Goal: Task Accomplishment & Management: Complete application form

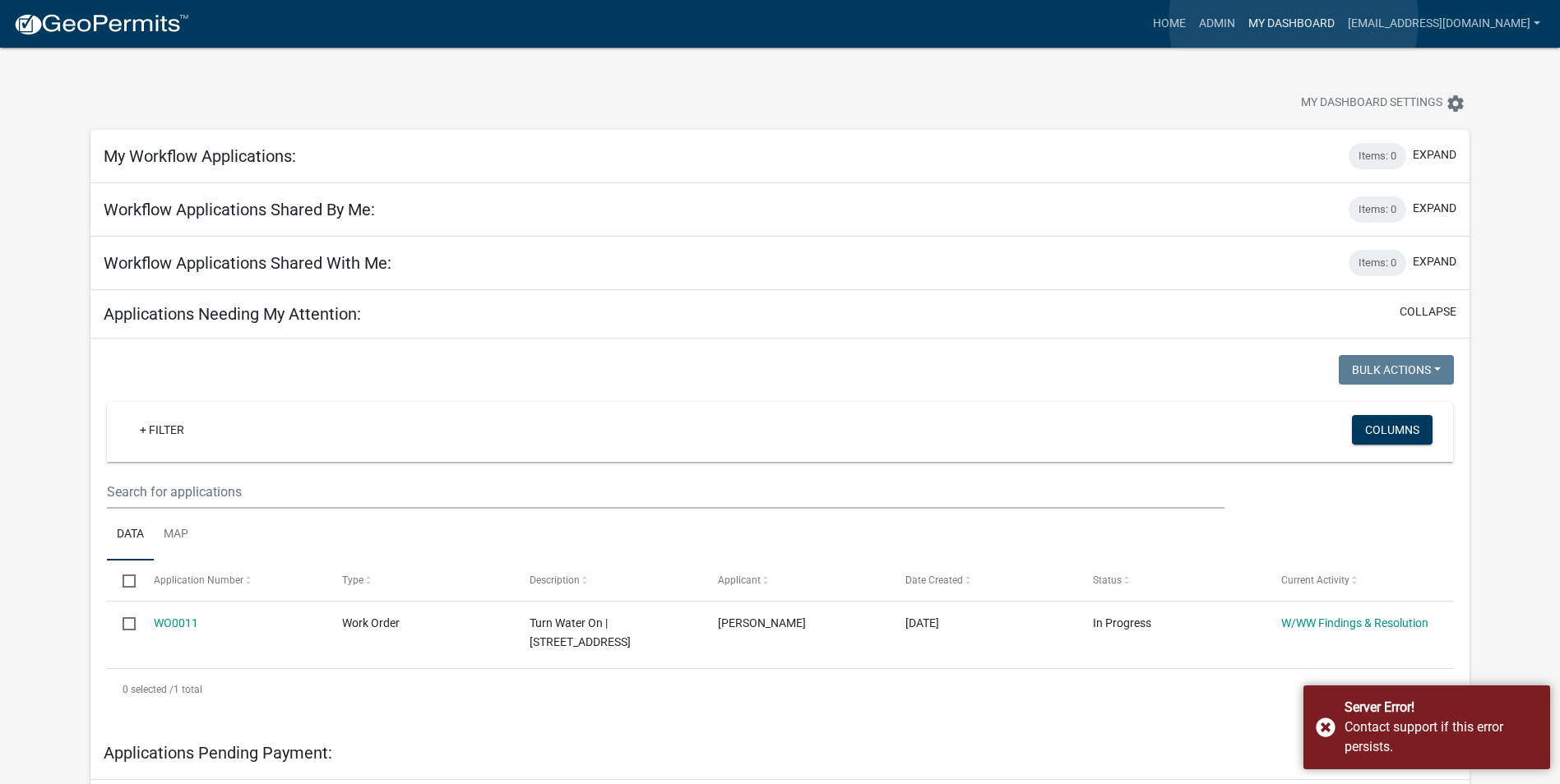
click at [1294, 21] on link "My Dashboard" at bounding box center [1291, 24] width 100 height 32
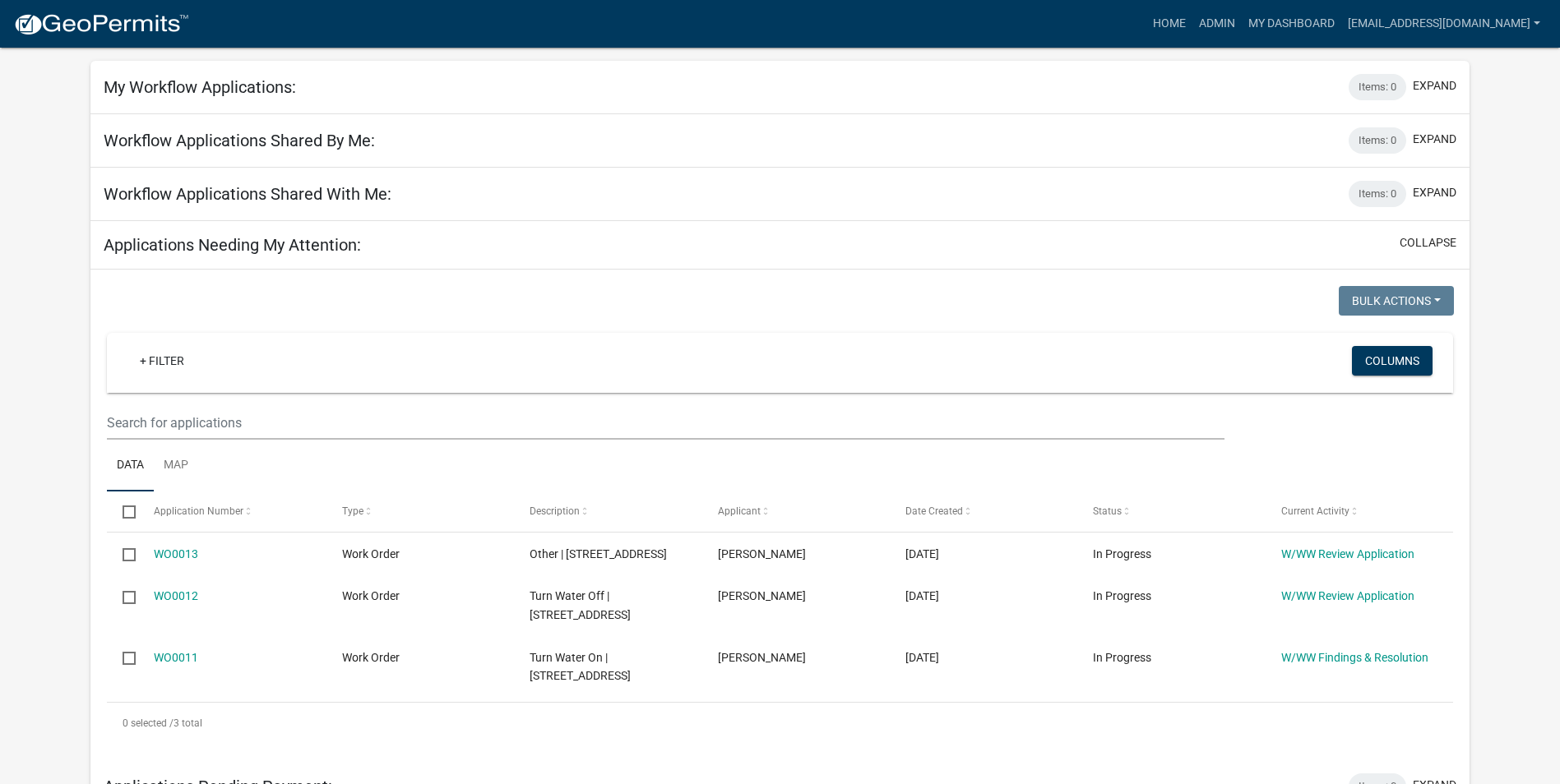
scroll to position [247, 0]
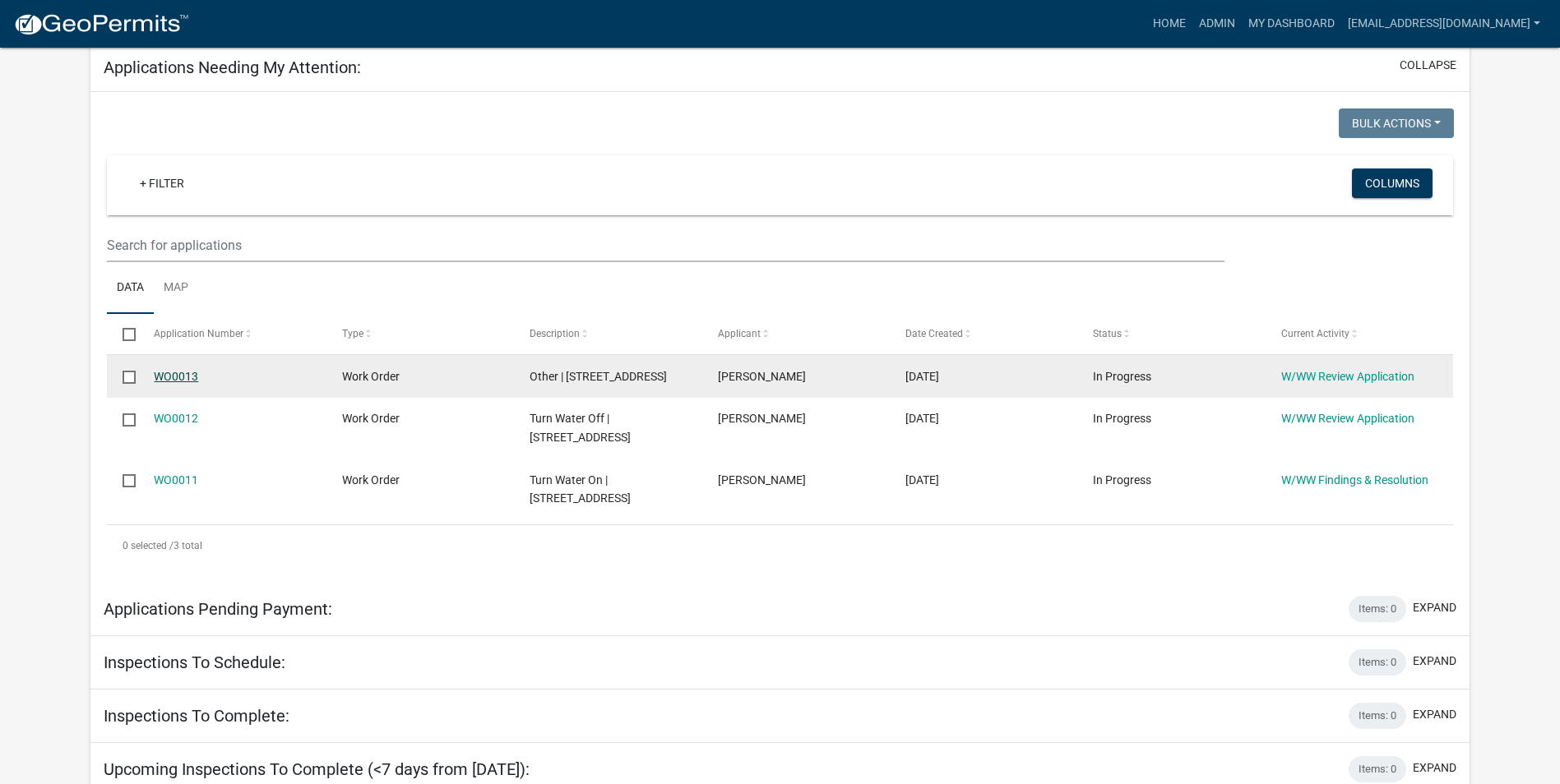
click at [187, 375] on link "WO0013" at bounding box center [176, 376] width 44 height 13
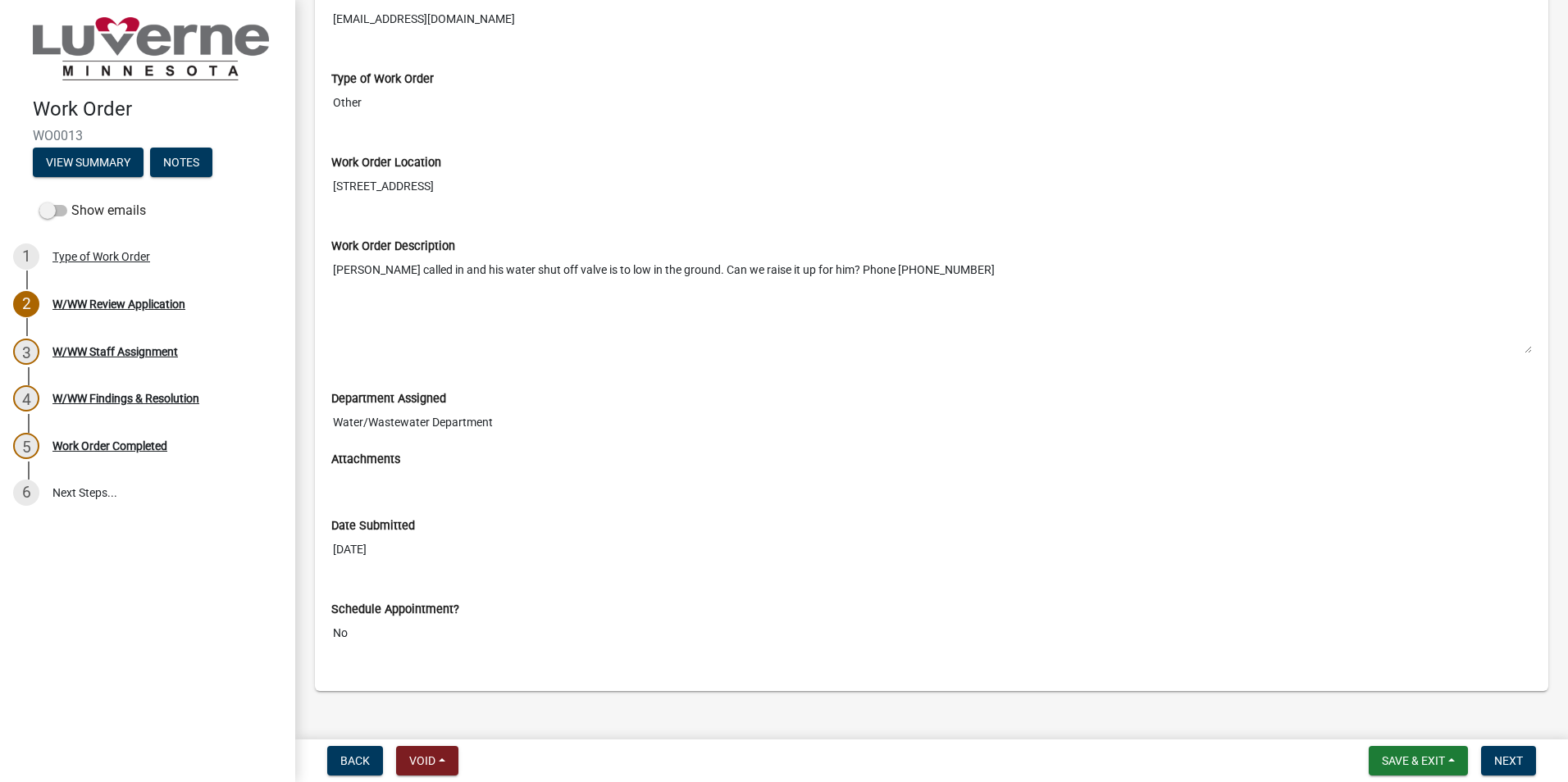
scroll to position [311, 0]
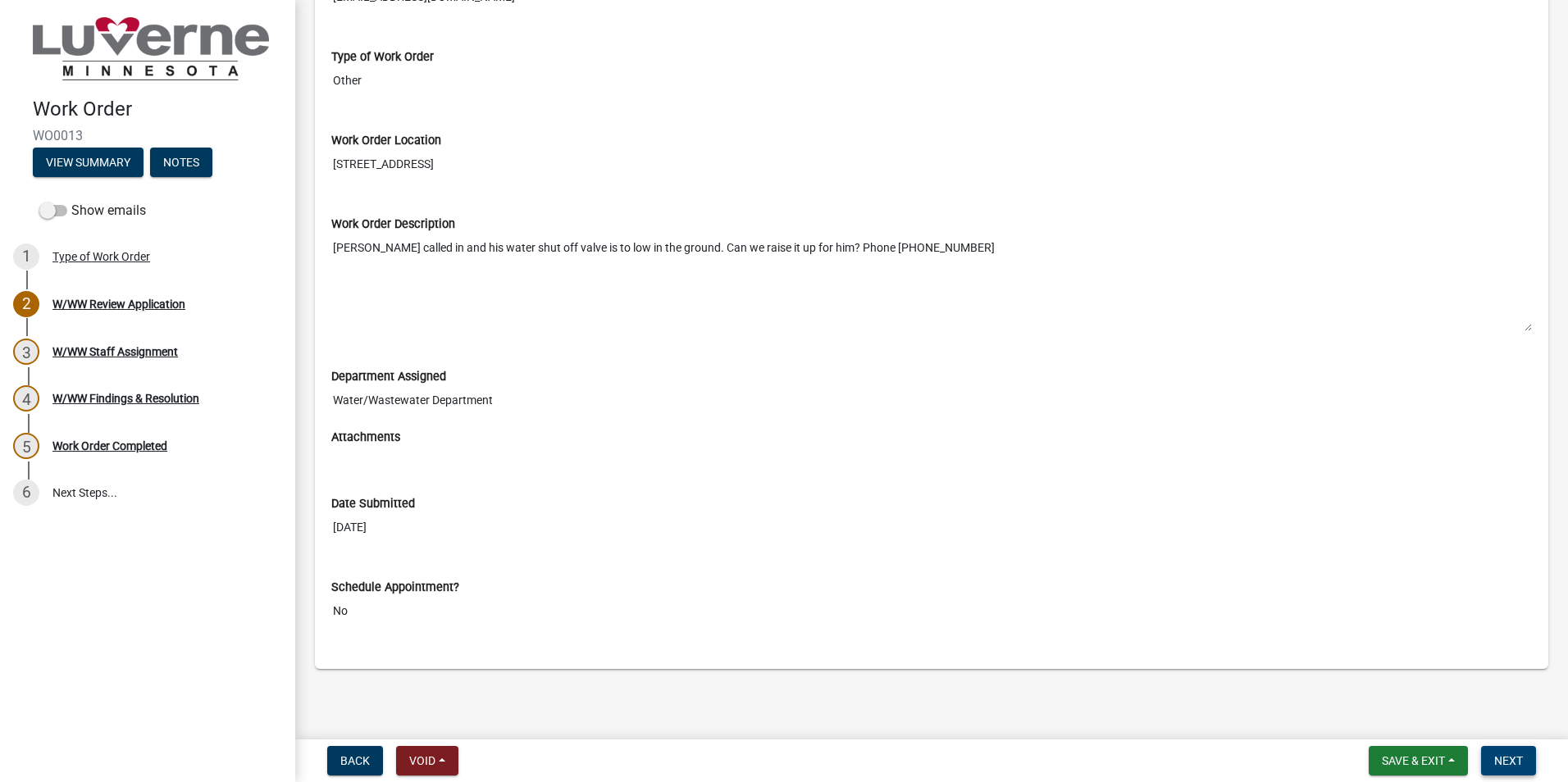
click at [1500, 766] on span "Next" at bounding box center [1508, 760] width 29 height 13
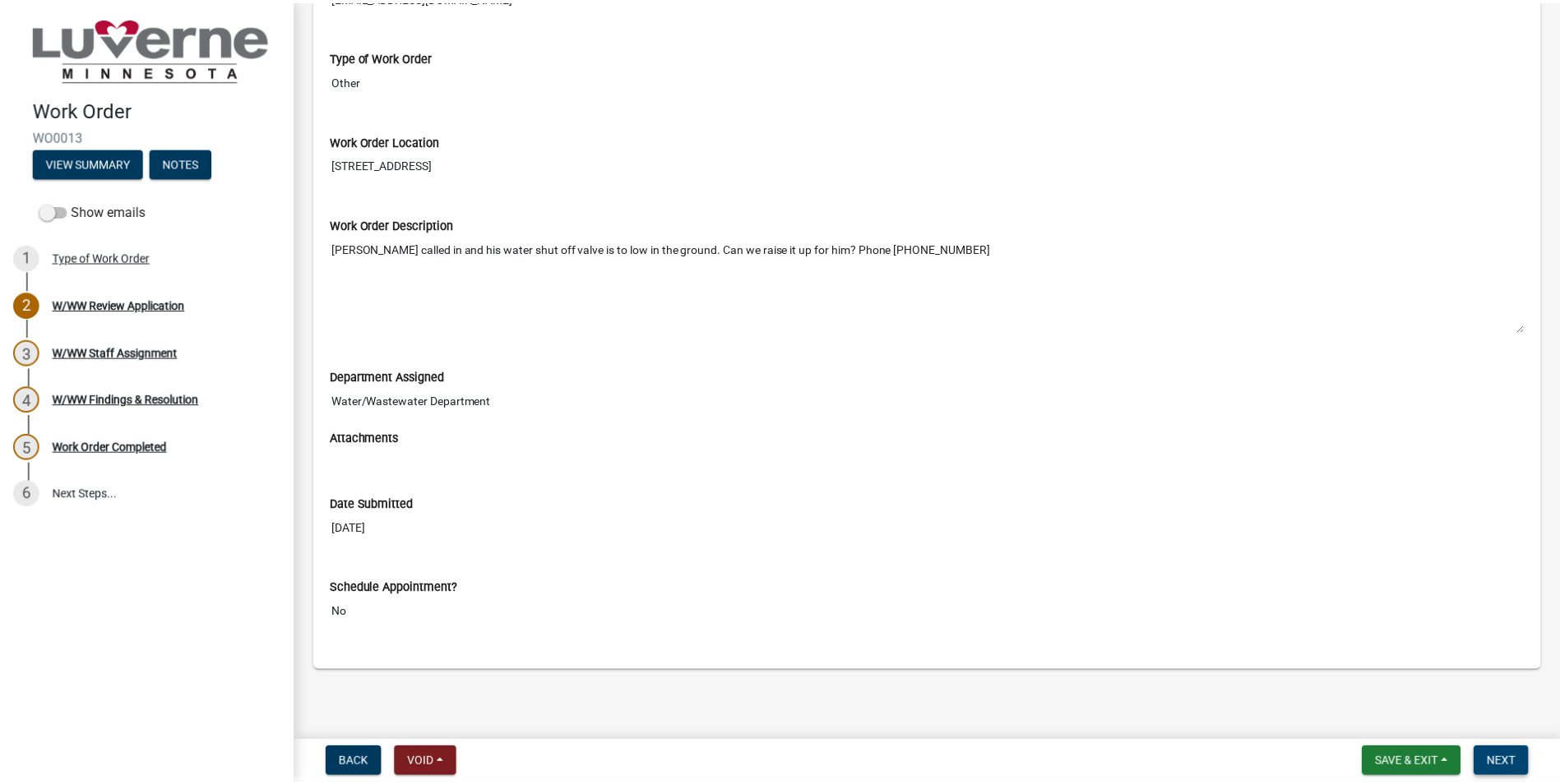
scroll to position [0, 0]
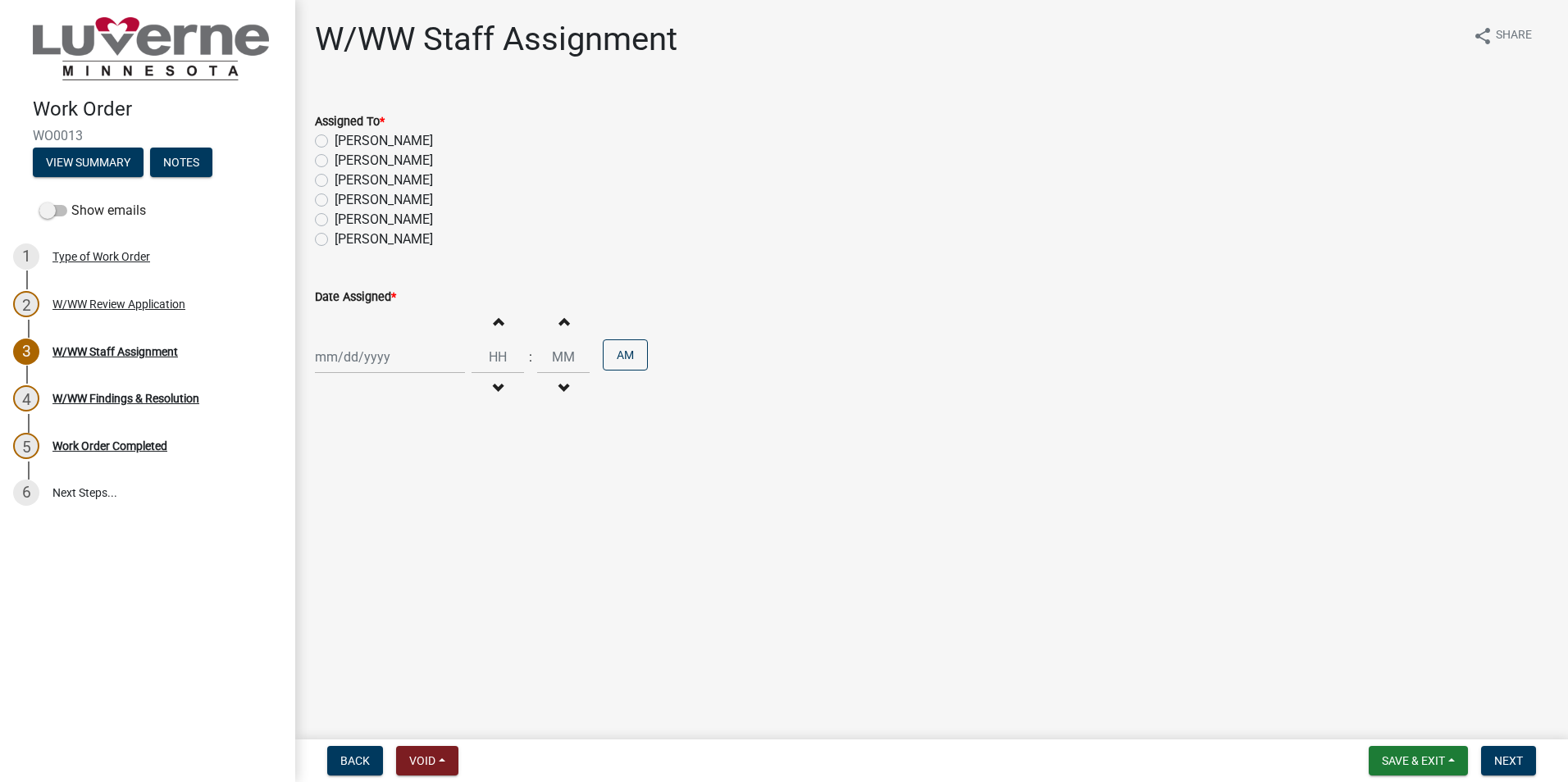
click at [335, 139] on label "Aaron Altman" at bounding box center [384, 141] width 98 height 20
click at [335, 139] on input "Aaron Altman" at bounding box center [340, 136] width 11 height 11
radio input "true"
select select "10"
select select "2025"
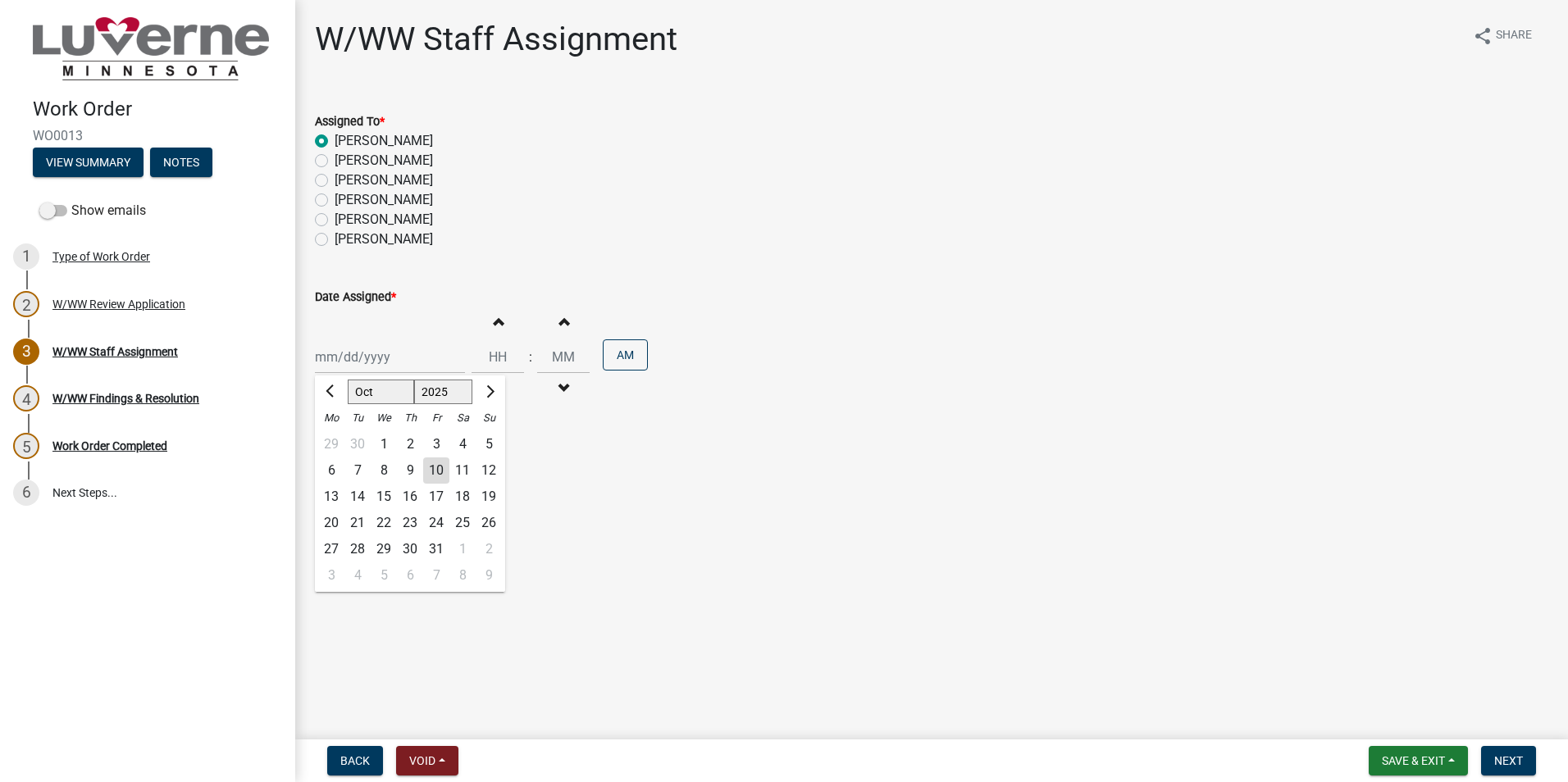
click at [407, 360] on div "Jan Feb Mar Apr May Jun Jul Aug Sep Oct Nov Dec 1525 1526 1527 1528 1529 1530 1…" at bounding box center [390, 357] width 150 height 33
click at [432, 475] on div "10" at bounding box center [436, 471] width 27 height 27
type input "10/10/2025"
click at [498, 357] on input "Hours" at bounding box center [497, 357] width 52 height 33
type input "10"
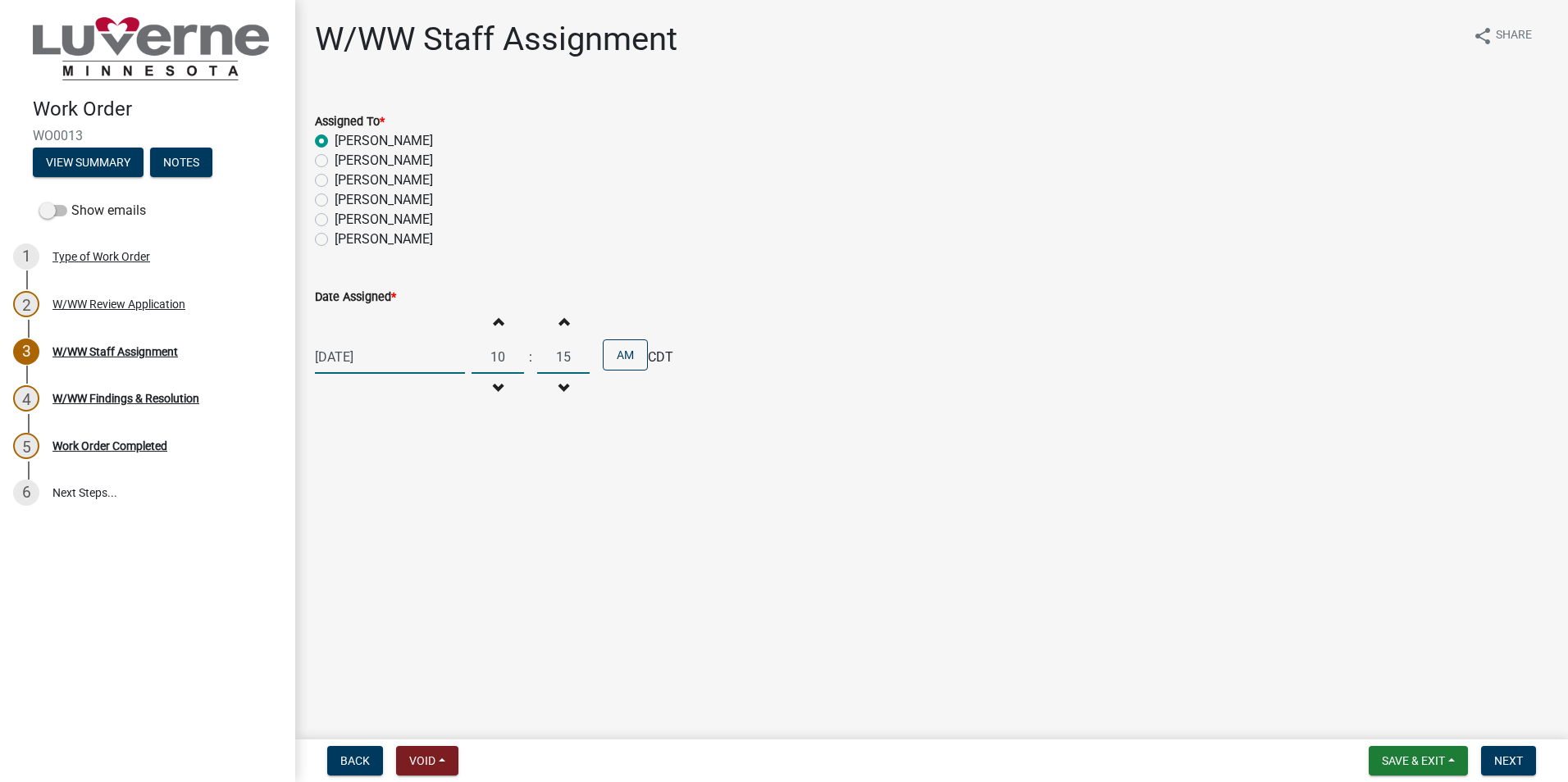
type input "15"
click at [1522, 766] on span "Next" at bounding box center [1508, 760] width 29 height 13
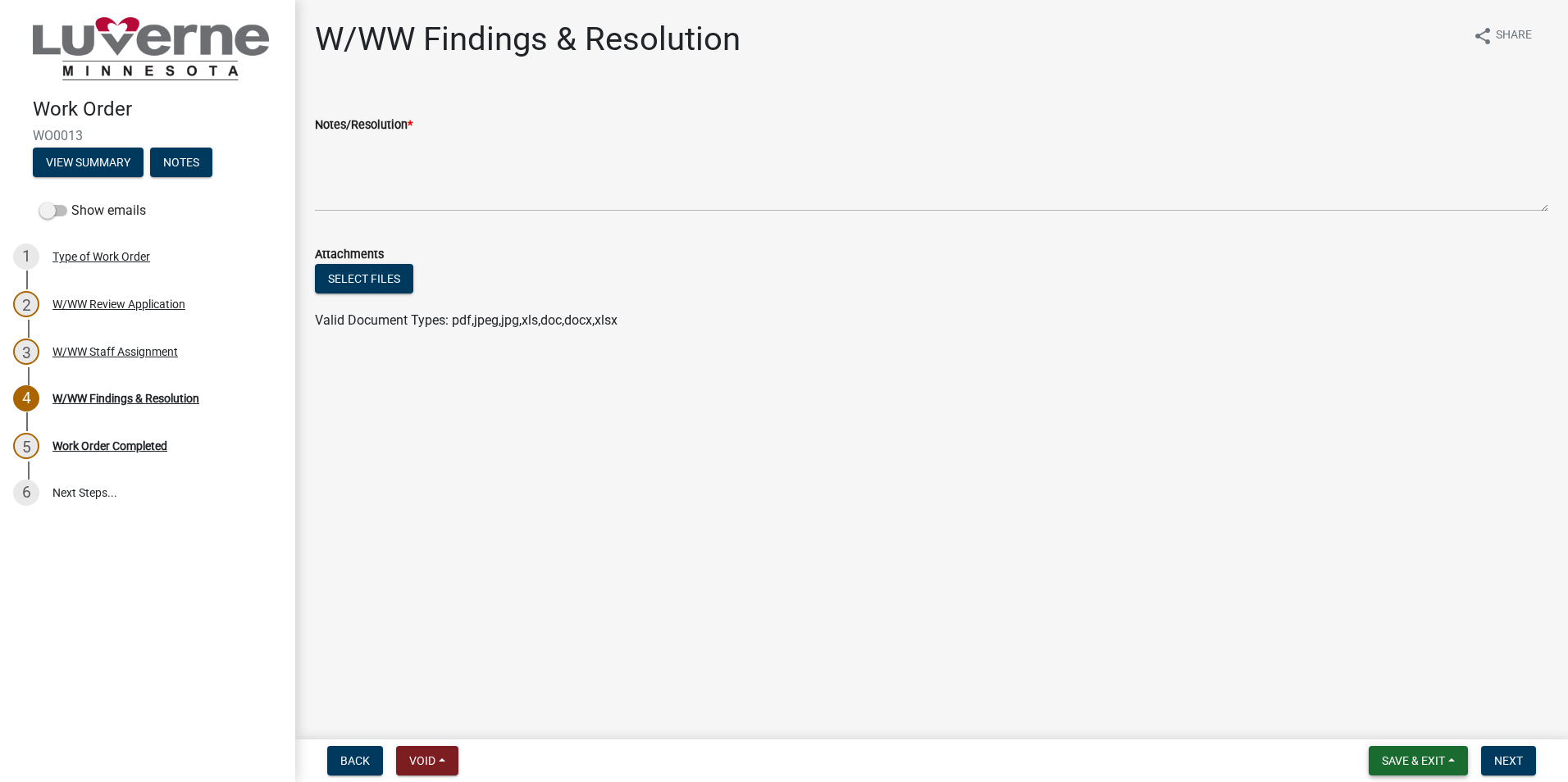
click at [1437, 761] on span "Save & Exit" at bounding box center [1413, 760] width 63 height 13
click at [1380, 720] on button "Save & Exit" at bounding box center [1402, 718] width 131 height 39
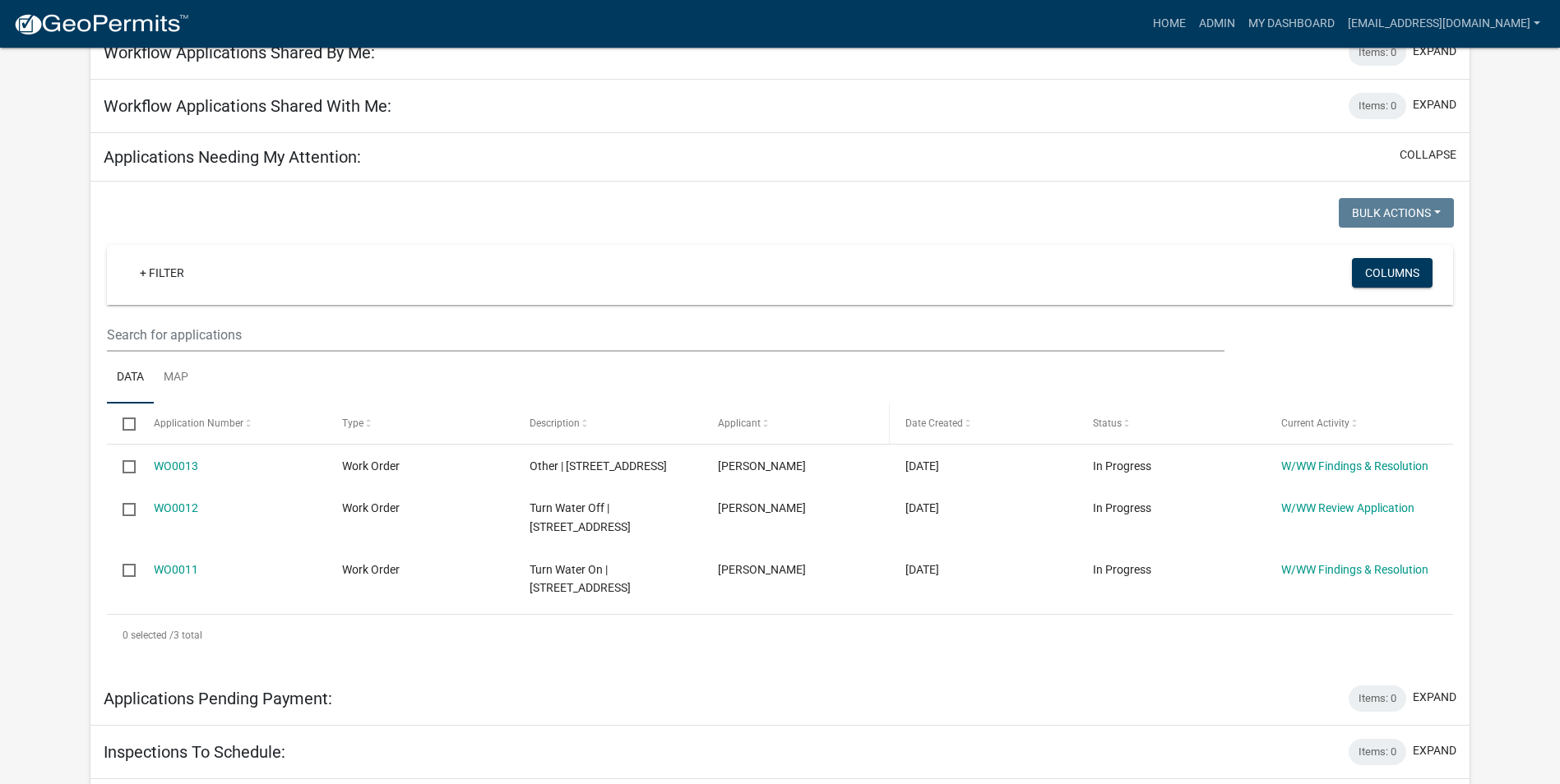
scroll to position [164, 0]
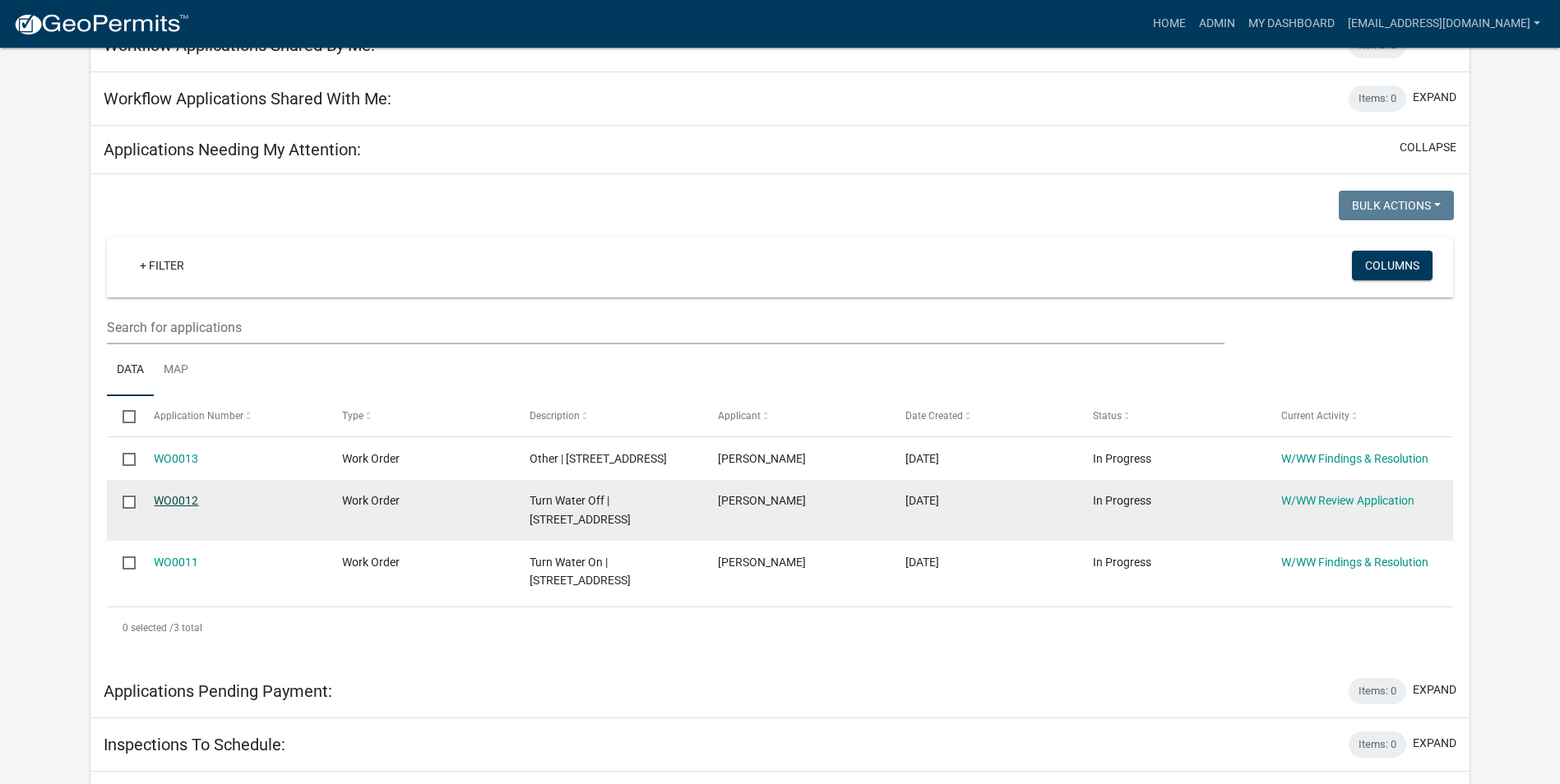
click at [183, 502] on link "WO0012" at bounding box center [176, 500] width 44 height 13
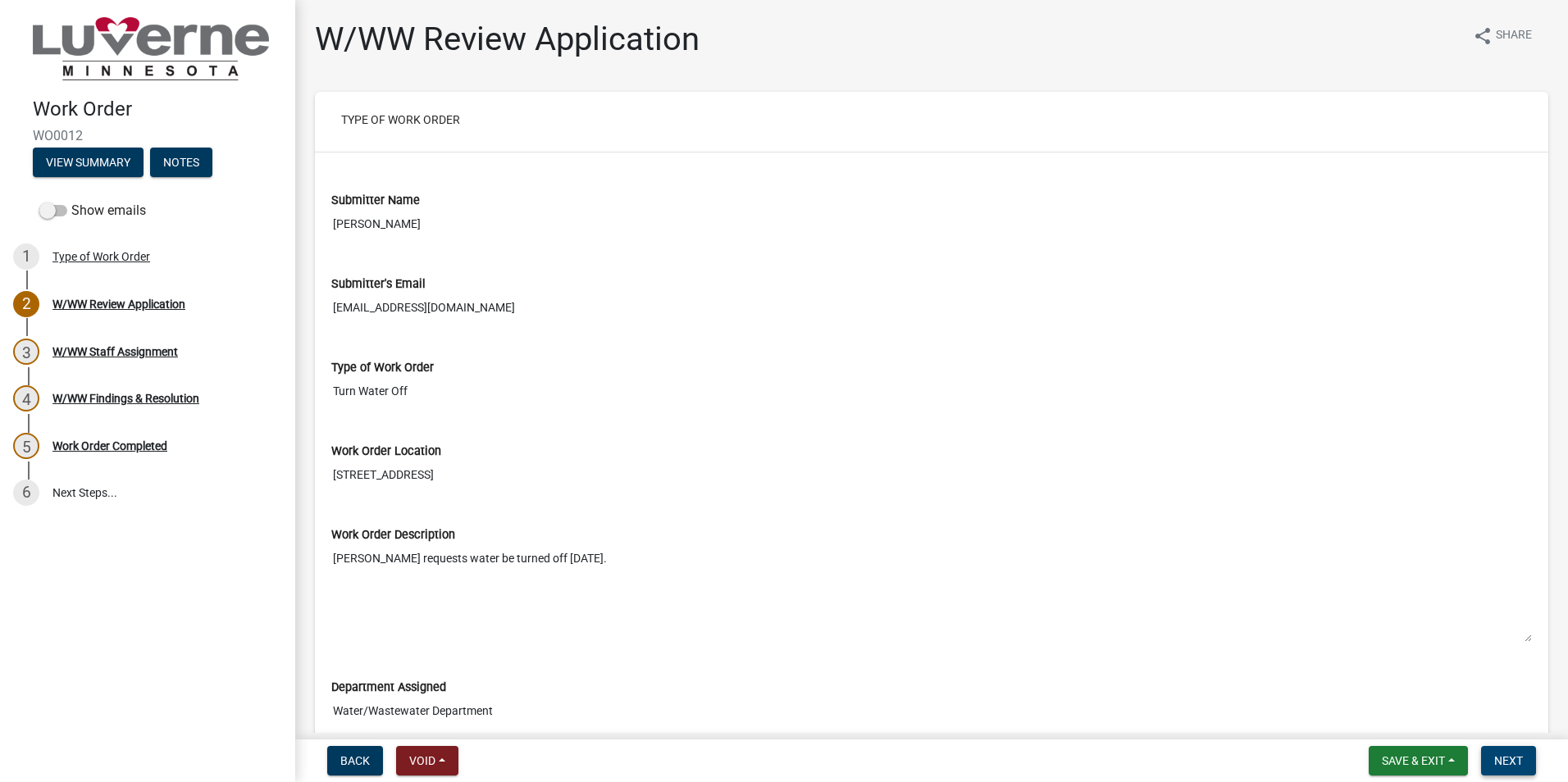
click at [1502, 756] on span "Next" at bounding box center [1508, 760] width 29 height 13
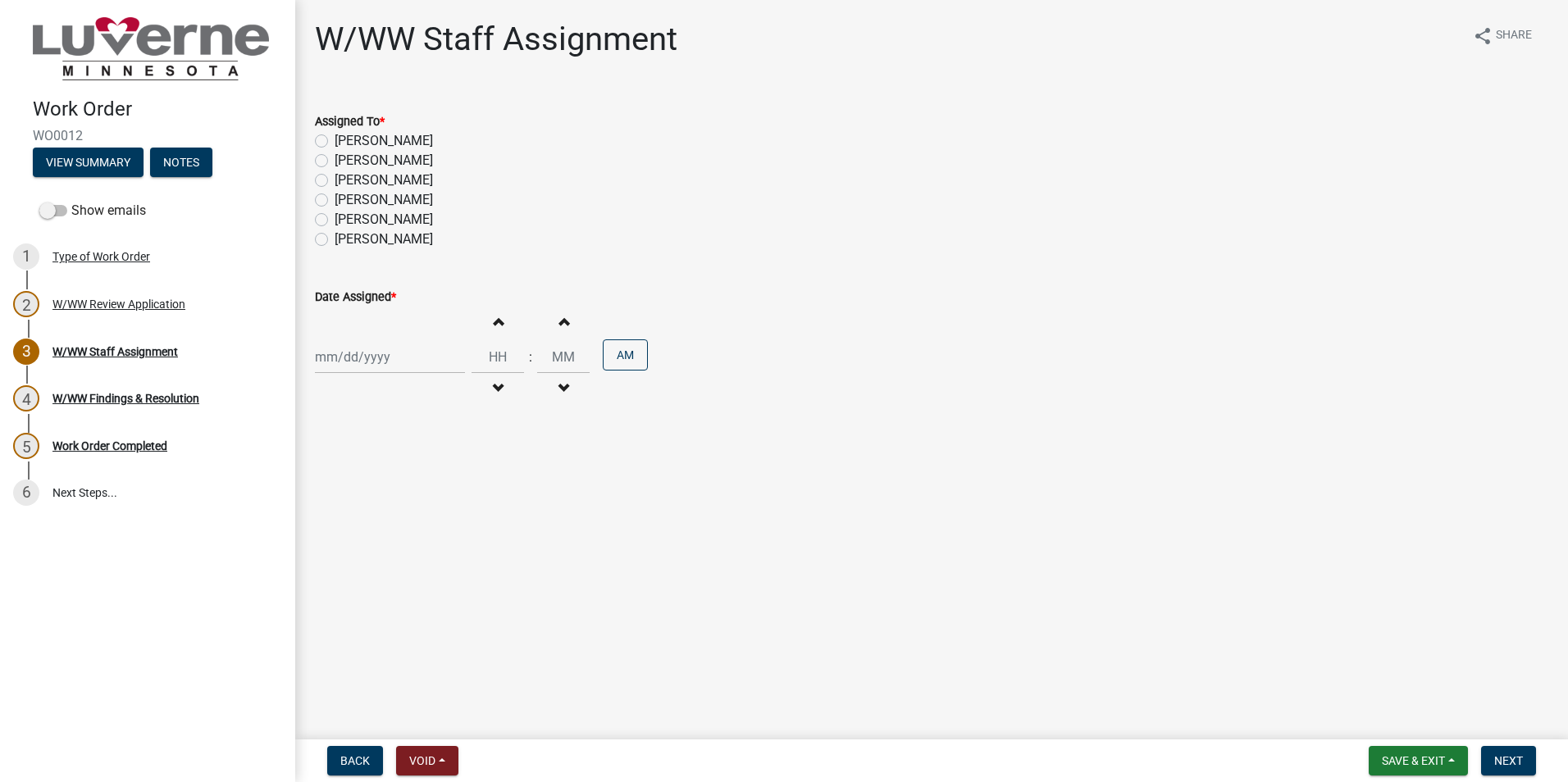
click at [335, 141] on label "Aaron Altman" at bounding box center [384, 141] width 98 height 20
click at [335, 141] on input "Aaron Altman" at bounding box center [340, 136] width 11 height 11
radio input "true"
click at [386, 358] on div at bounding box center [390, 357] width 150 height 33
select select "10"
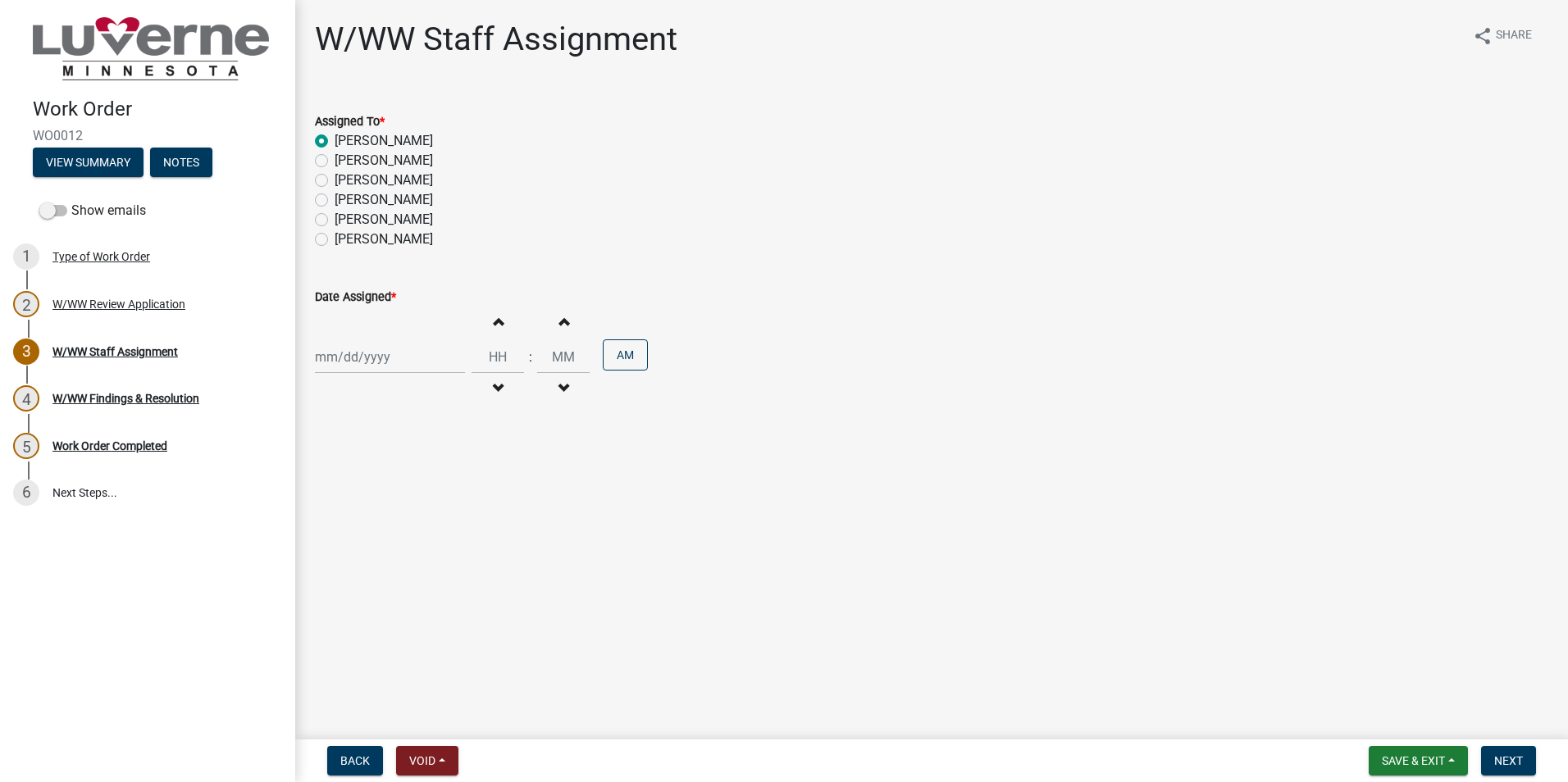
select select "2025"
click at [437, 473] on div "10" at bounding box center [436, 471] width 27 height 27
type input "10/10/2025"
click at [496, 358] on input "Hours" at bounding box center [497, 357] width 52 height 33
type input "10"
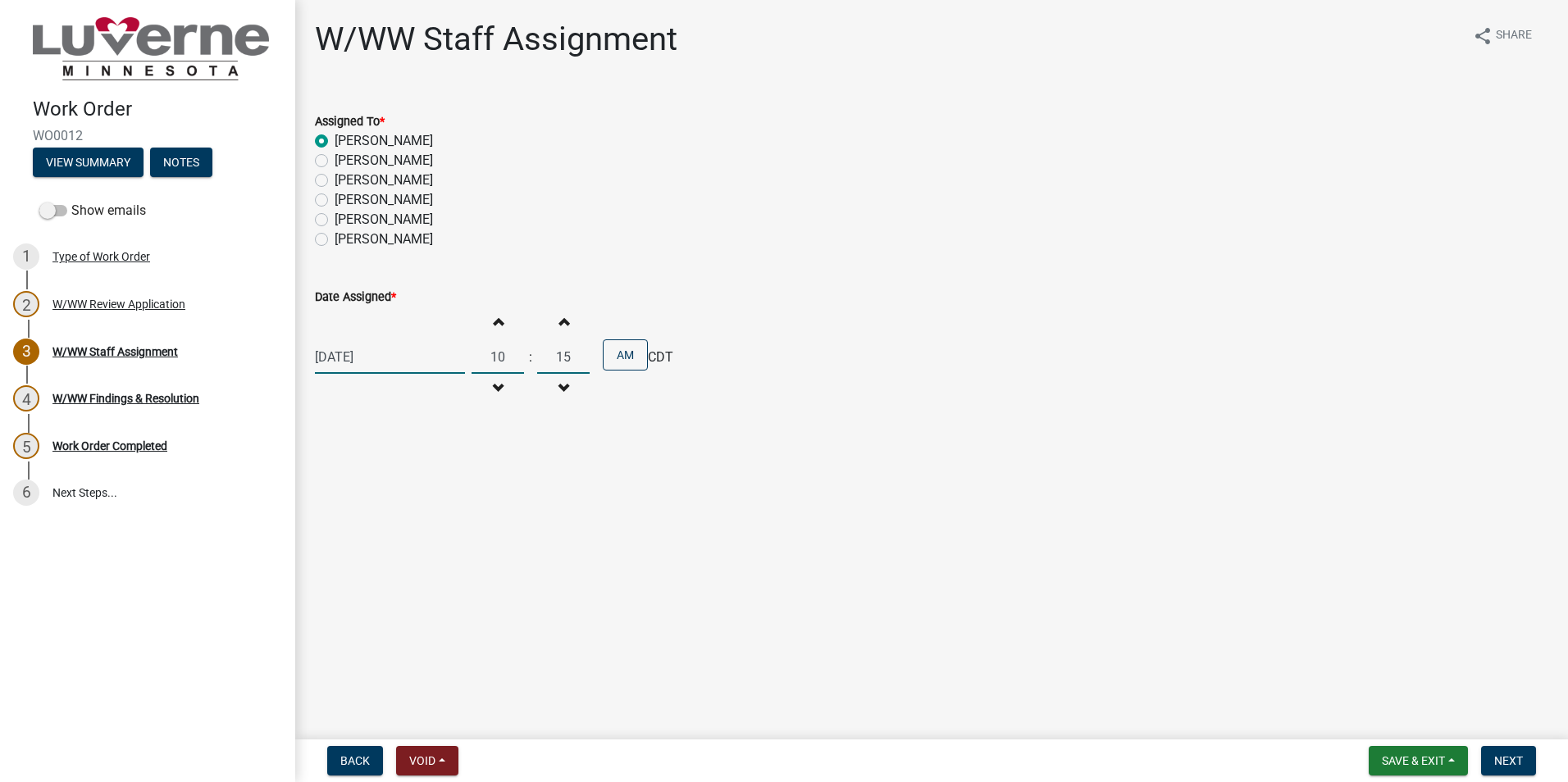
type input "15"
click at [1520, 756] on span "Next" at bounding box center [1508, 760] width 29 height 13
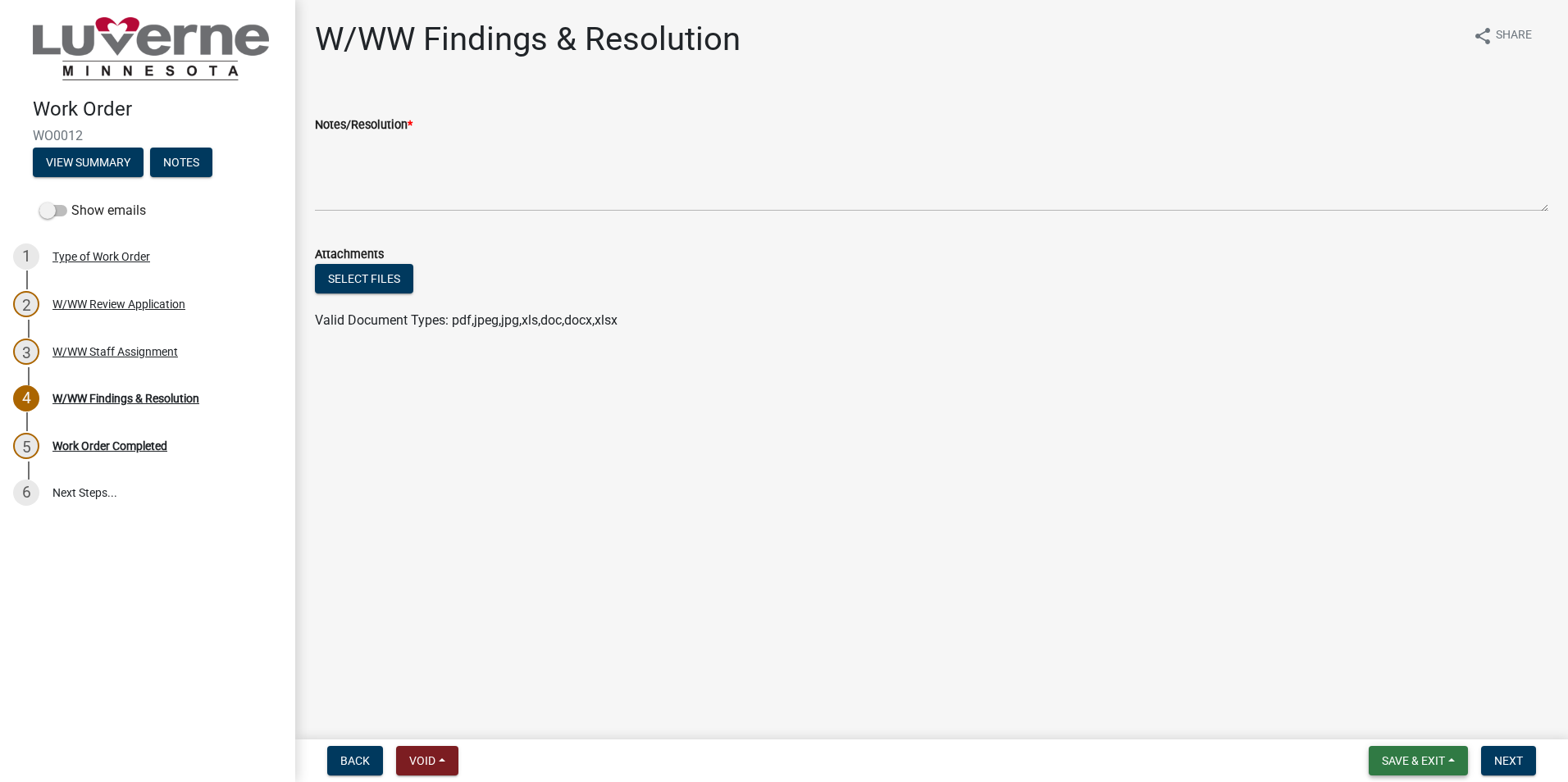
click at [1395, 766] on span "Save & Exit" at bounding box center [1413, 760] width 63 height 13
click at [1396, 712] on button "Save & Exit" at bounding box center [1402, 718] width 131 height 39
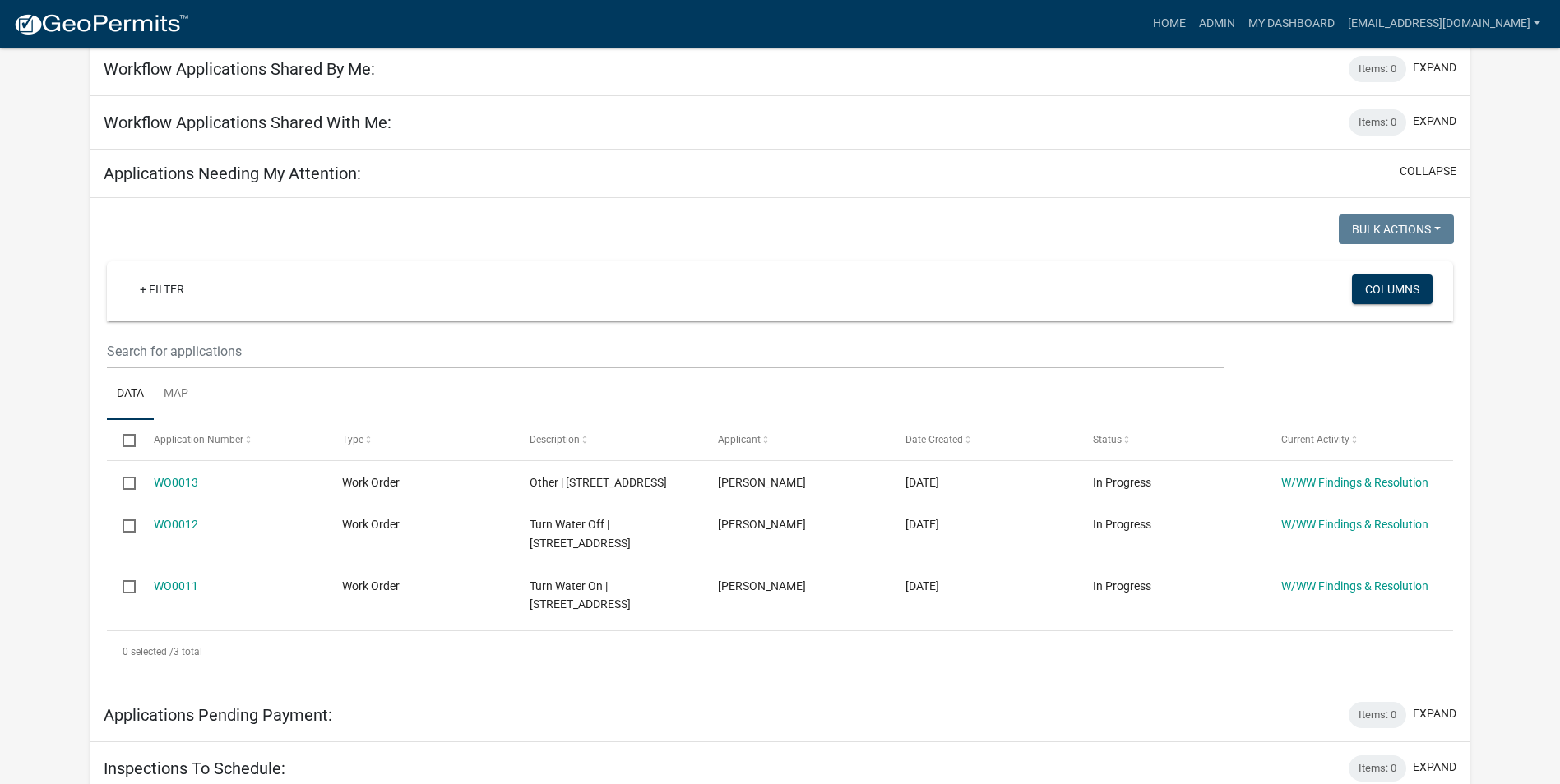
scroll to position [164, 0]
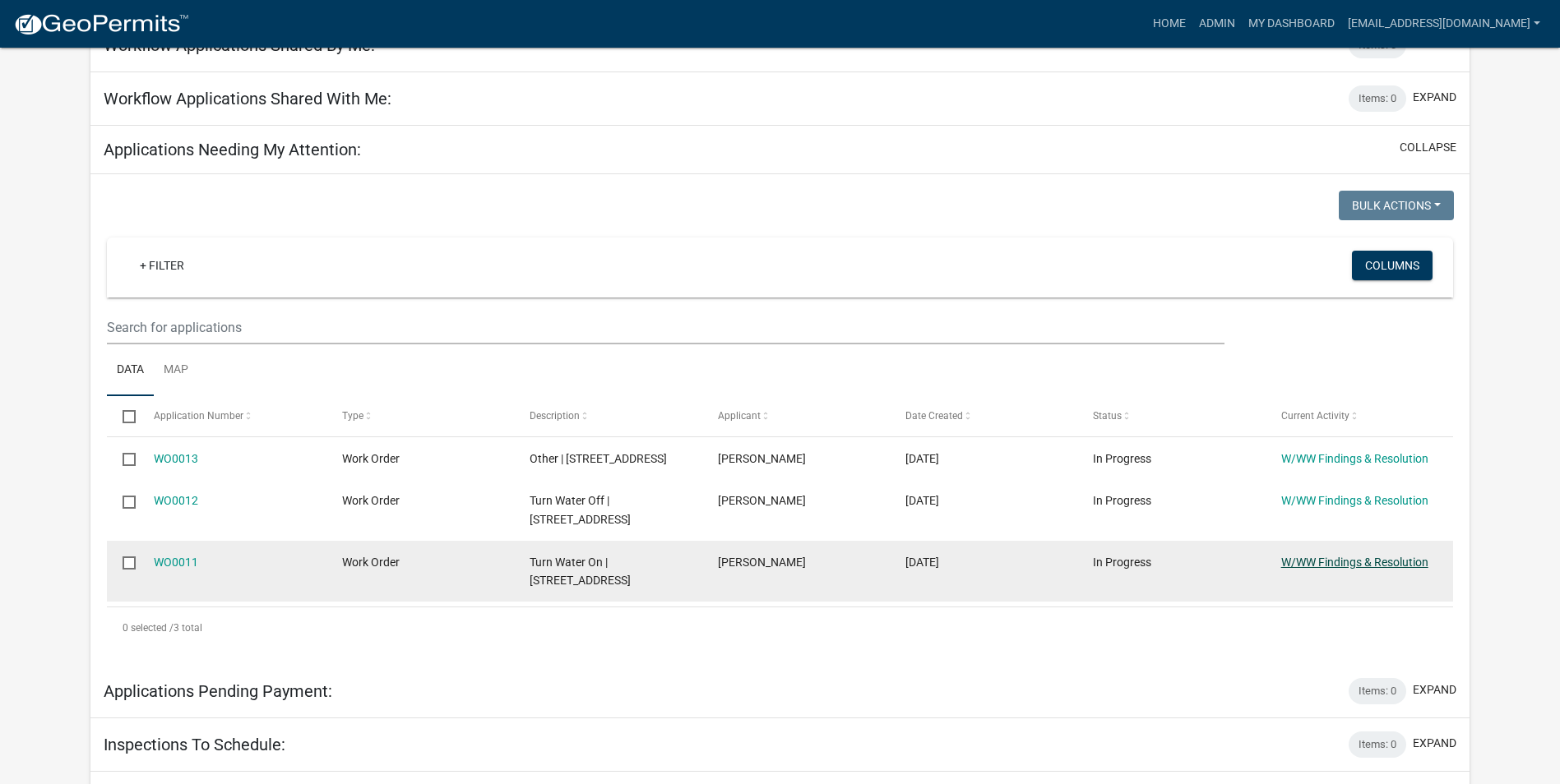
click at [1380, 557] on link "W/WW Findings & Resolution" at bounding box center [1355, 562] width 147 height 13
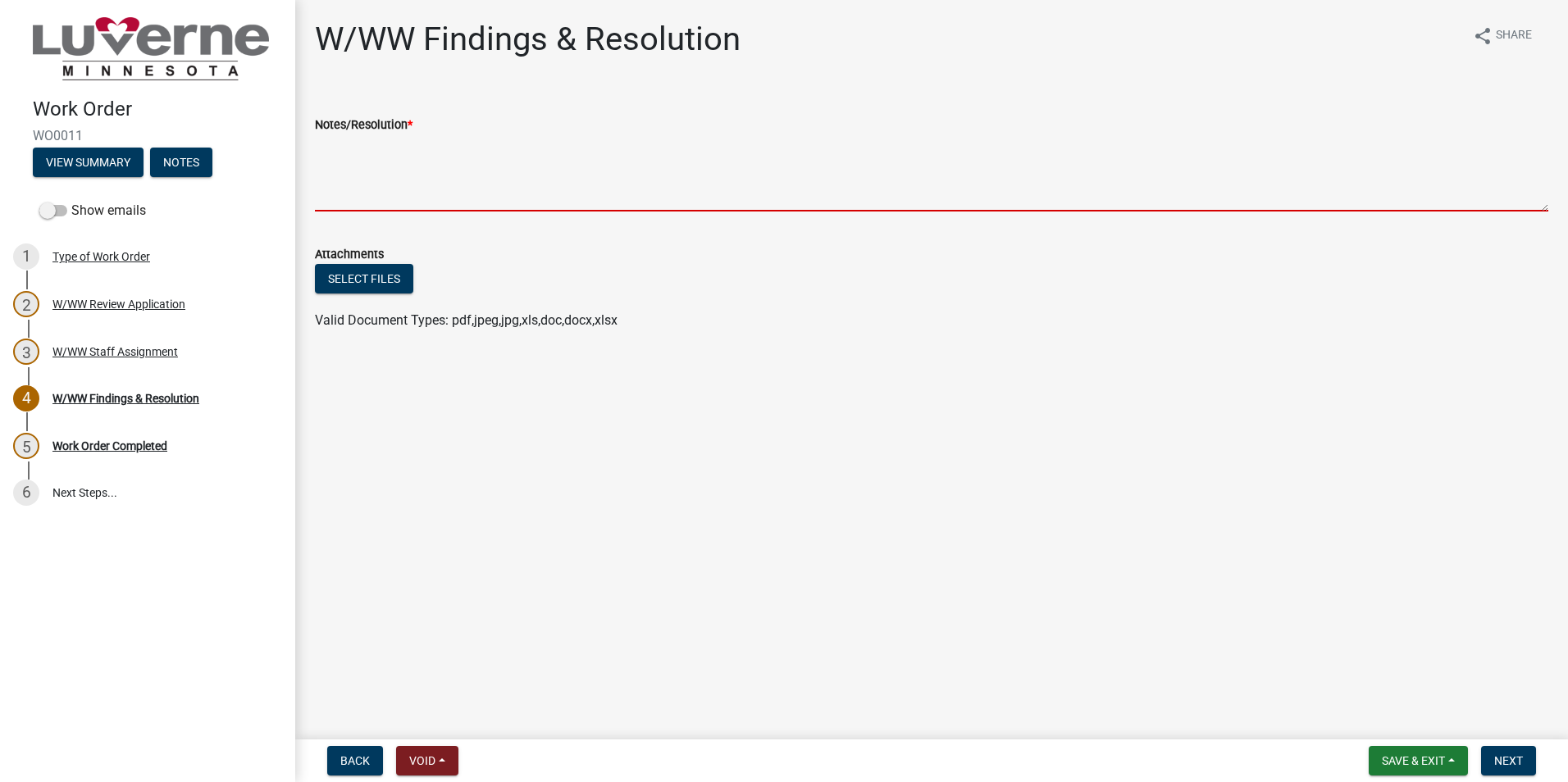
click at [387, 183] on textarea "Notes/Resolution *" at bounding box center [932, 173] width 1233 height 77
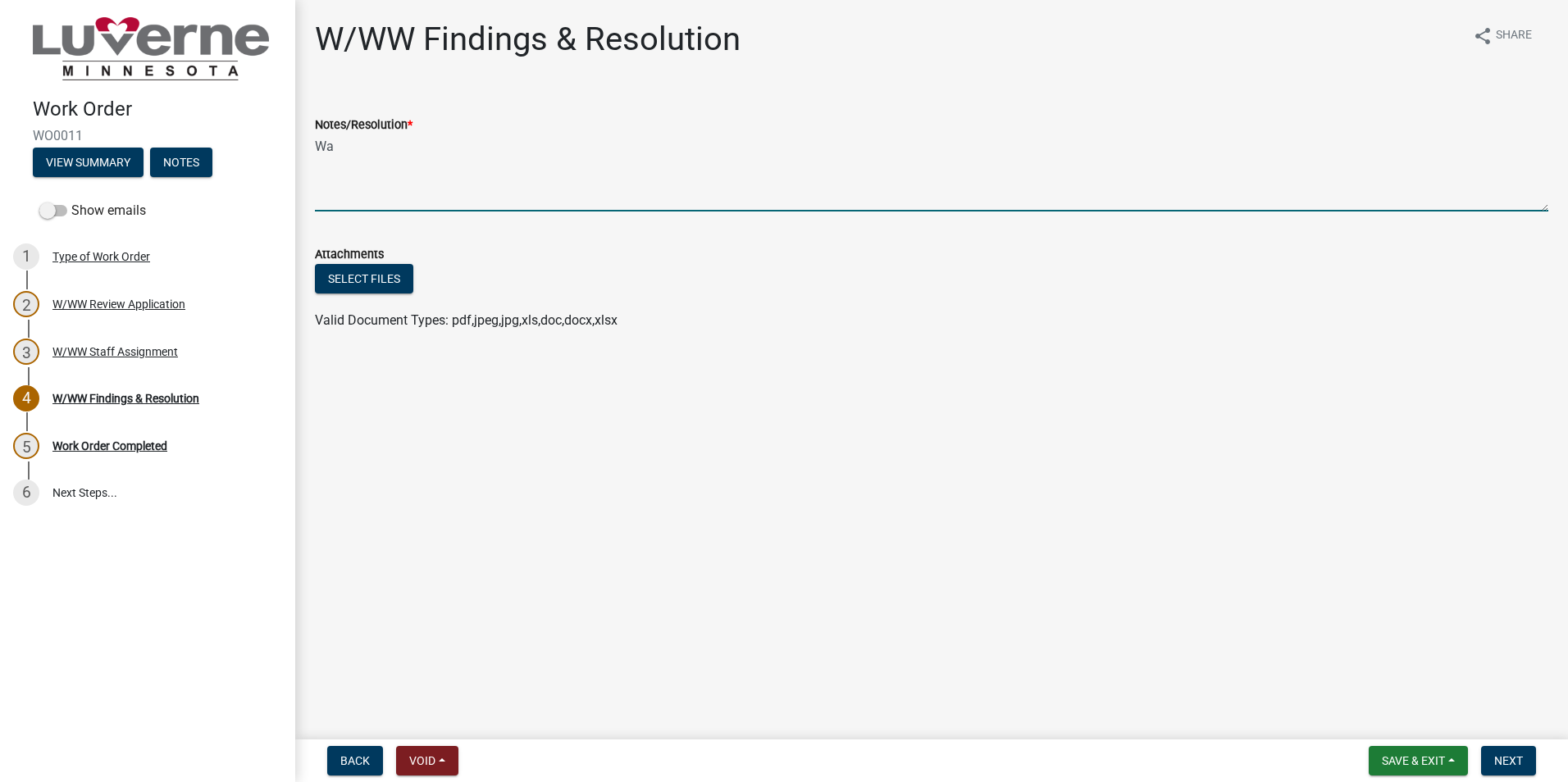
type textarea "W"
type textarea "Curb stop was already on. Water was off inside the home at the meter."
click at [1500, 755] on span "Next" at bounding box center [1508, 760] width 29 height 13
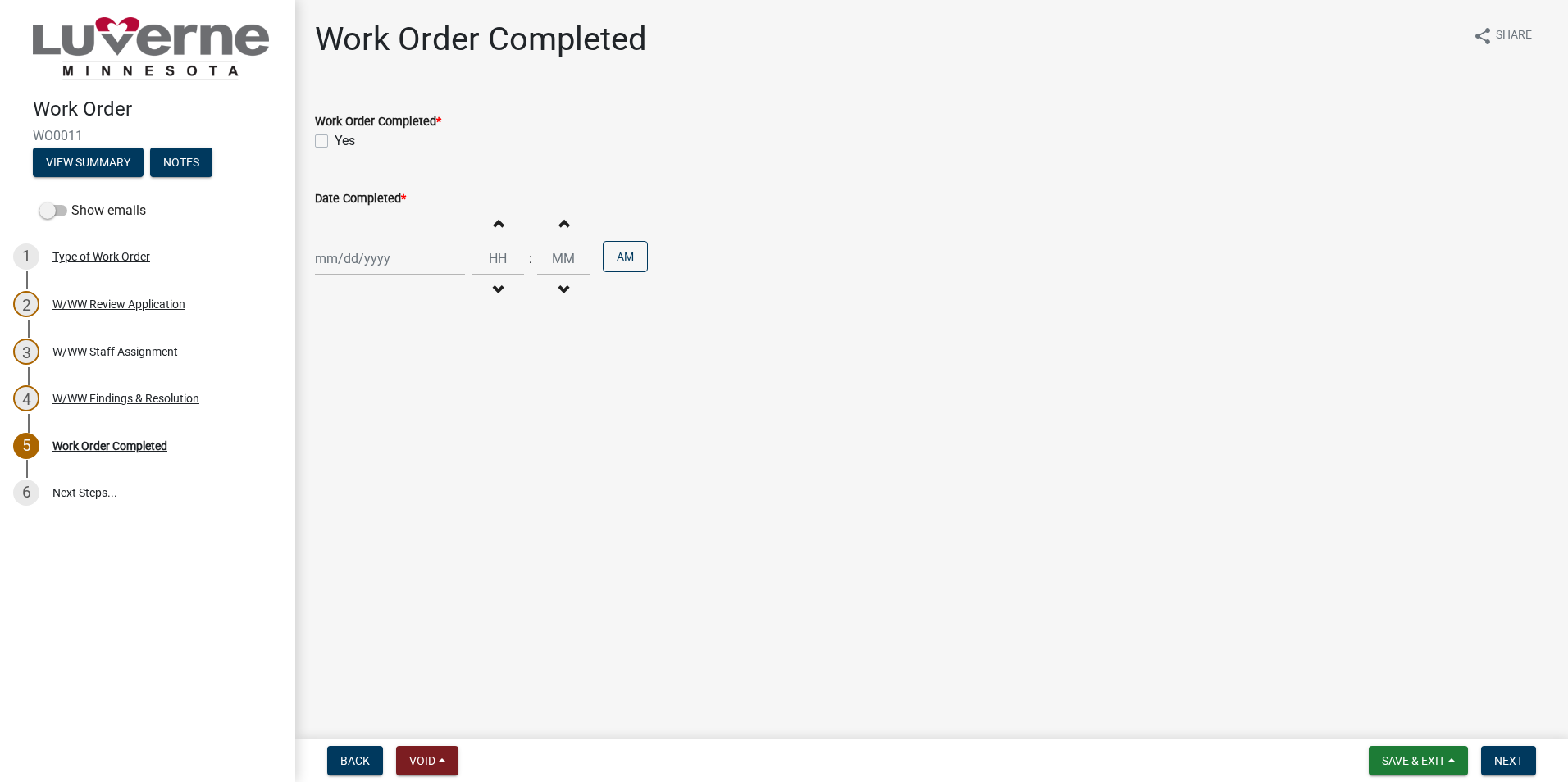
select select "10"
select select "2025"
click at [401, 258] on div "Jan Feb Mar Apr May Jun Jul Aug Sep Oct Nov Dec 1525 1526 1527 1528 1529 1530 1…" at bounding box center [390, 259] width 150 height 33
click at [412, 374] on div "9" at bounding box center [410, 372] width 27 height 27
type input "10/09/2025"
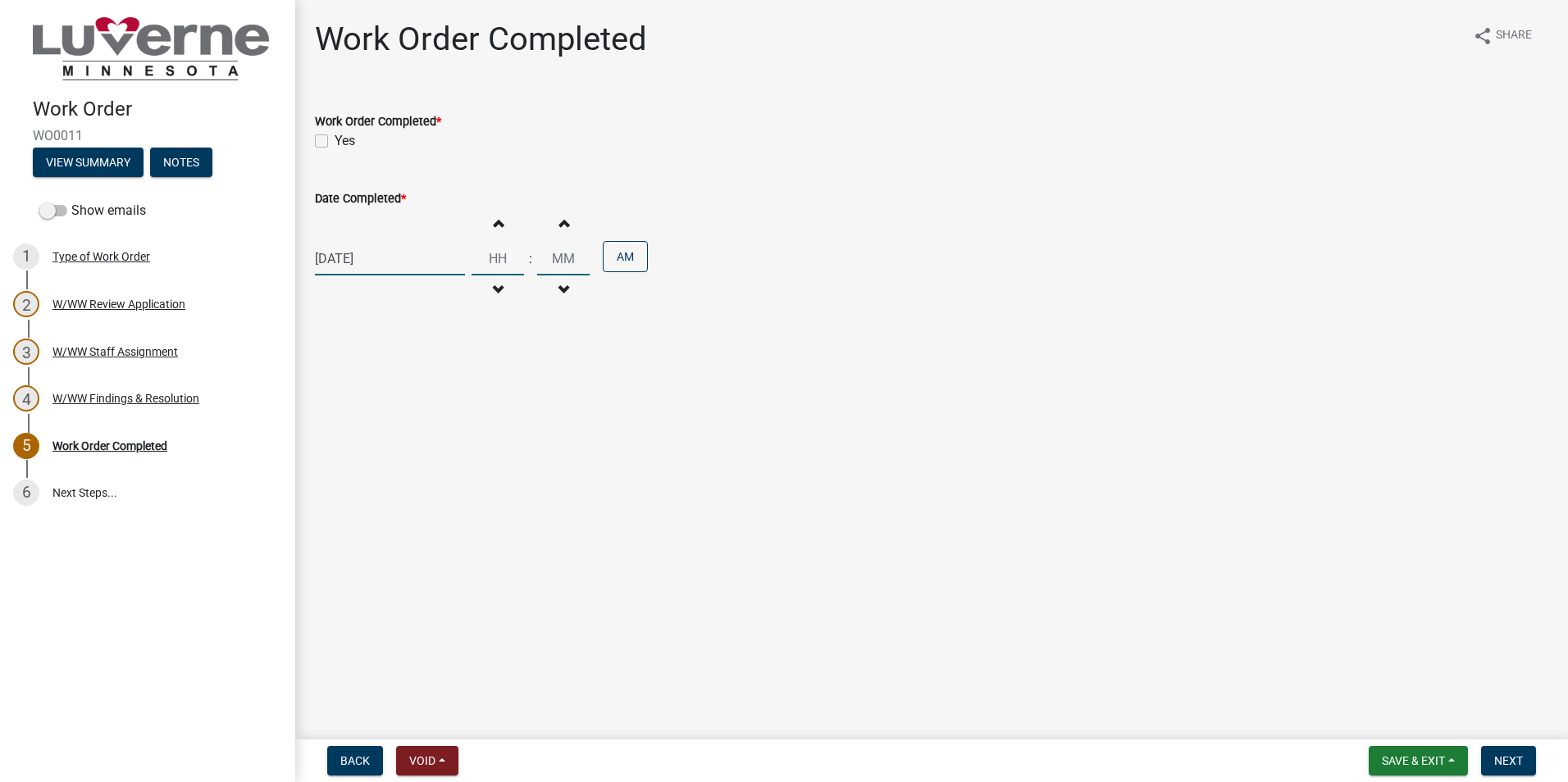
click at [491, 264] on input "Hours" at bounding box center [497, 259] width 52 height 33
type input "03"
type input "00"
click at [625, 261] on button "AM" at bounding box center [625, 257] width 45 height 32
click at [335, 141] on label "Yes" at bounding box center [345, 141] width 21 height 20
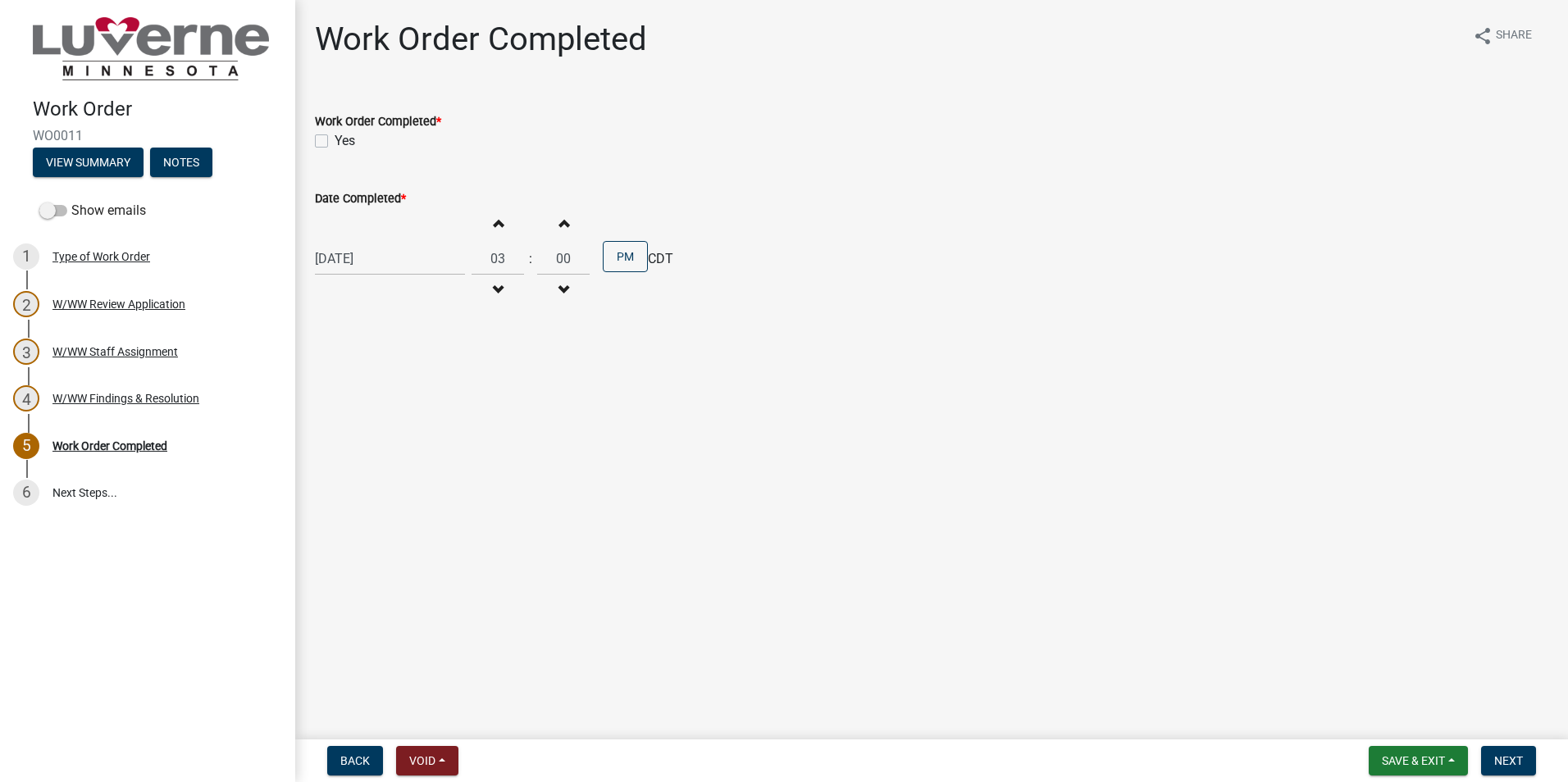
click at [335, 141] on input "Yes" at bounding box center [340, 136] width 11 height 11
checkbox input "true"
click at [1506, 760] on span "Next" at bounding box center [1508, 760] width 29 height 13
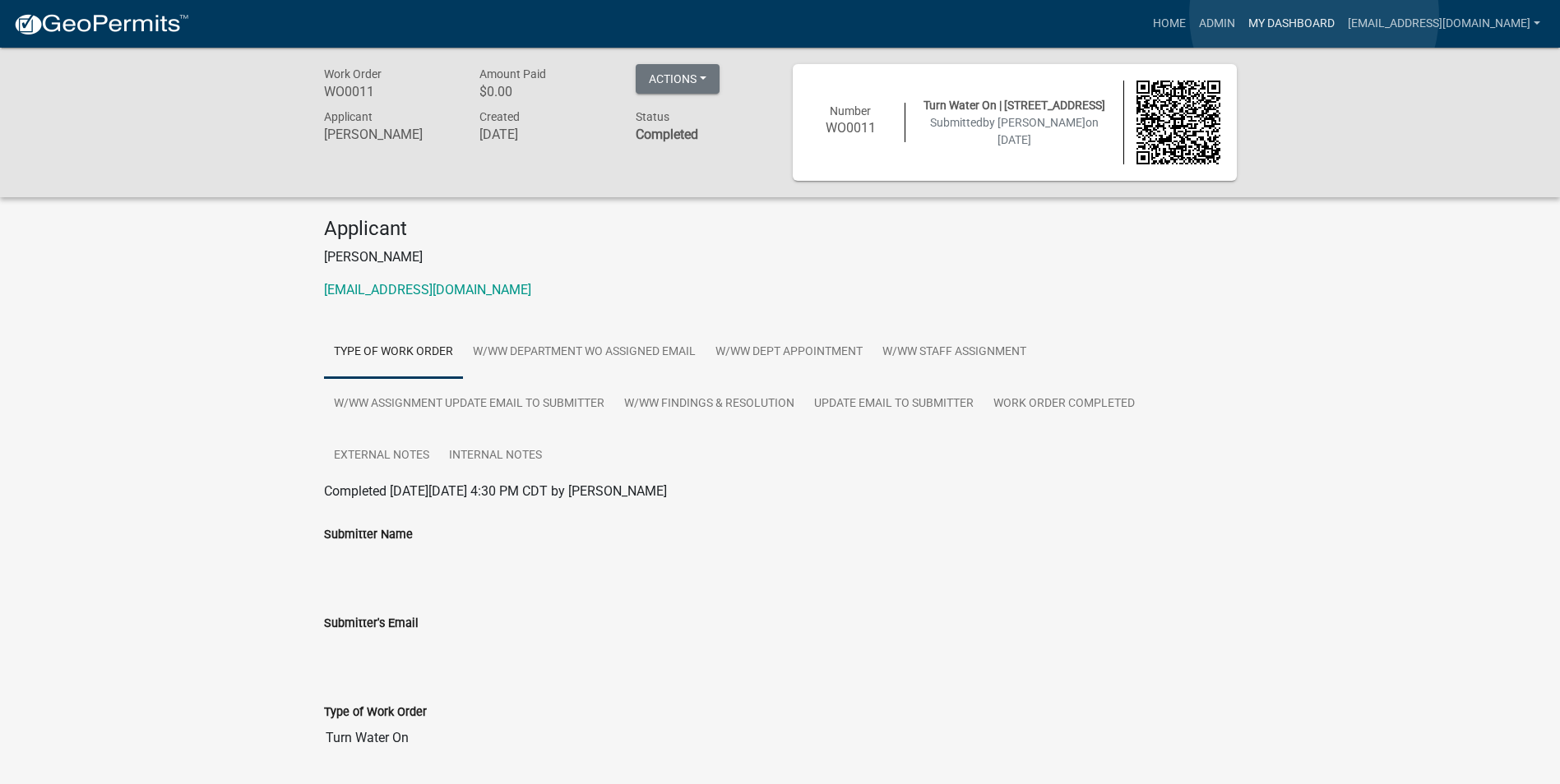
click at [1314, 15] on link "My Dashboard" at bounding box center [1291, 24] width 100 height 32
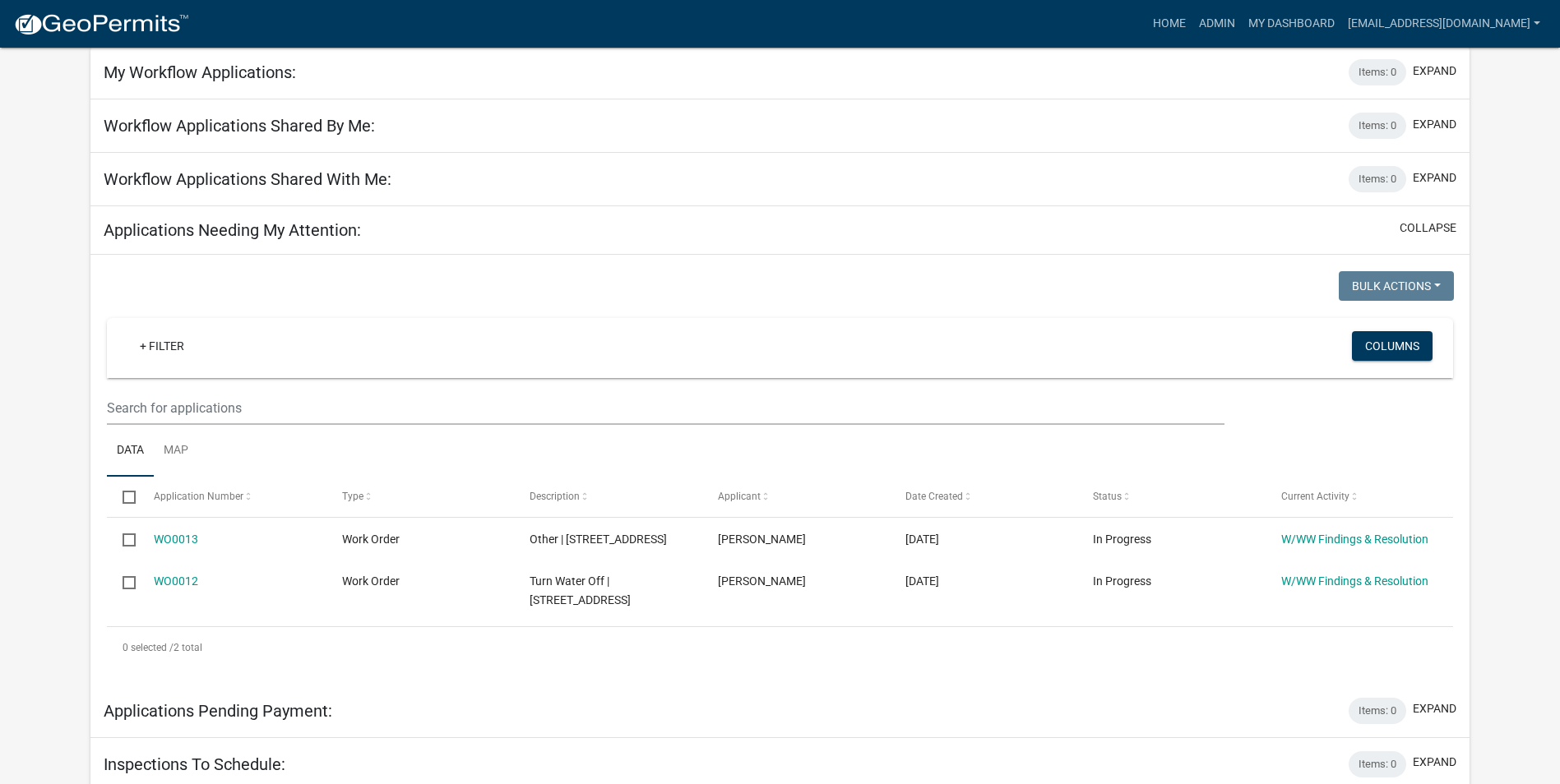
scroll to position [164, 0]
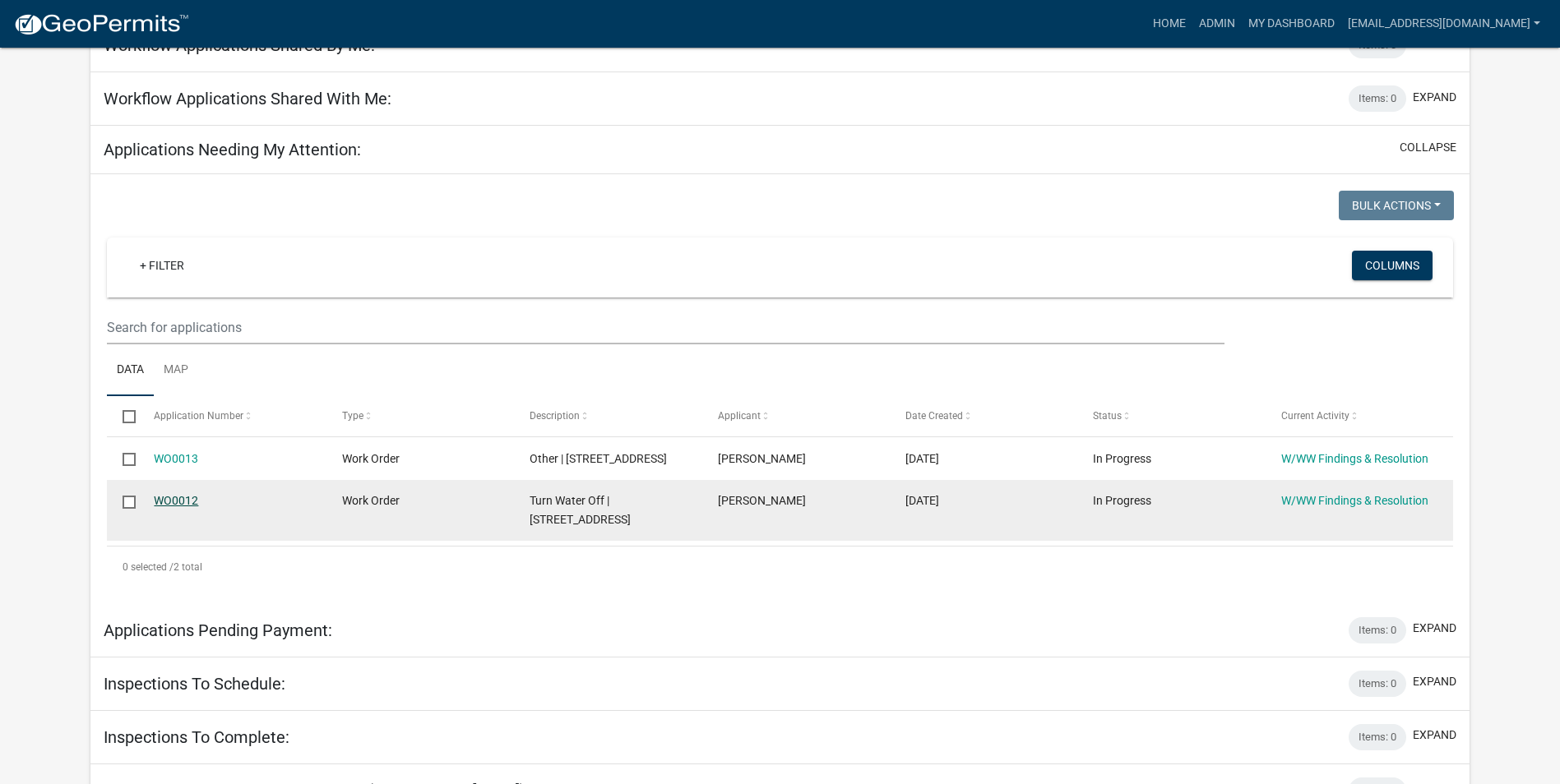
click at [190, 502] on link "WO0012" at bounding box center [176, 500] width 44 height 13
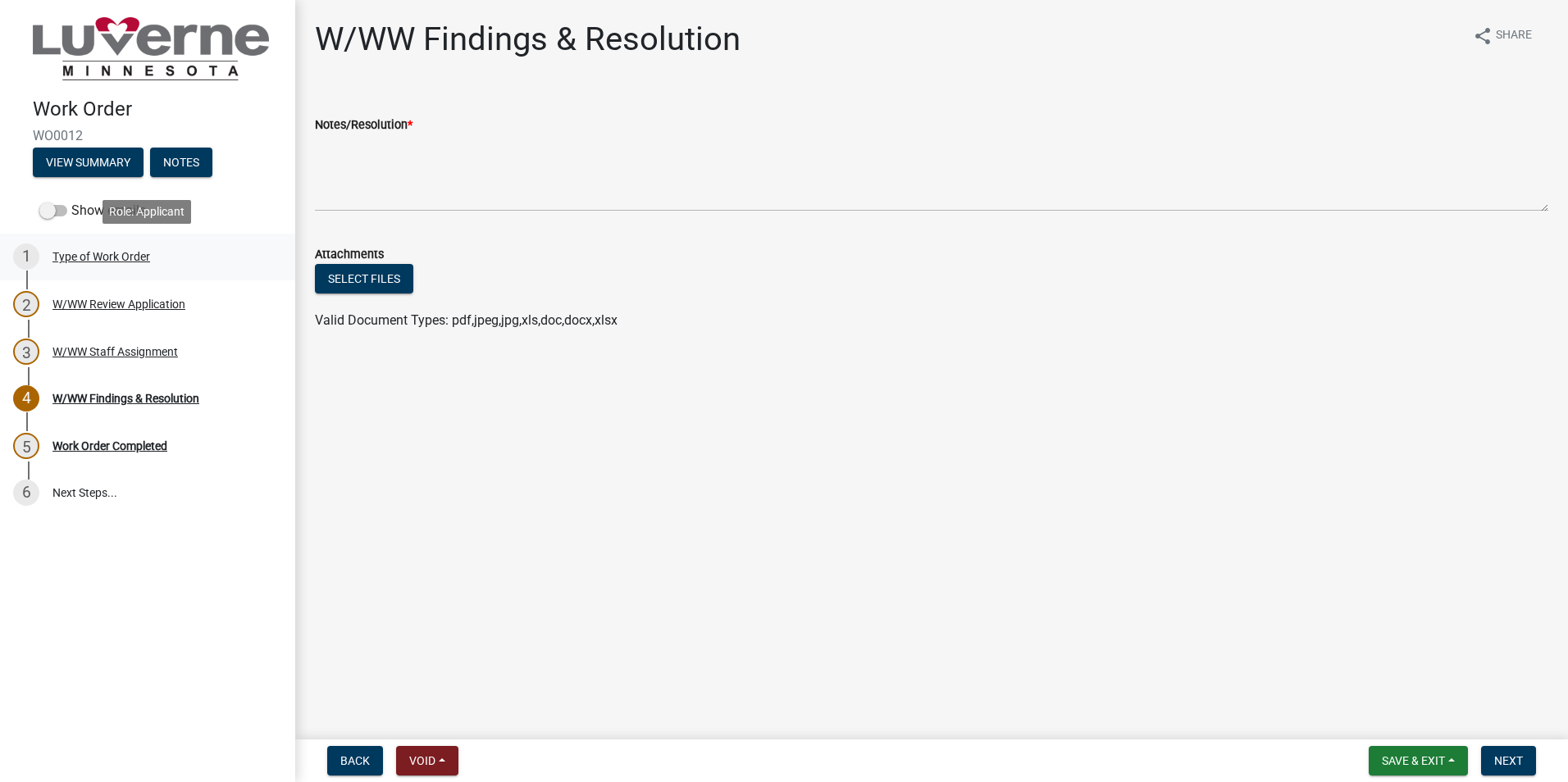
click at [116, 259] on div "Type of Work Order" at bounding box center [100, 257] width 98 height 12
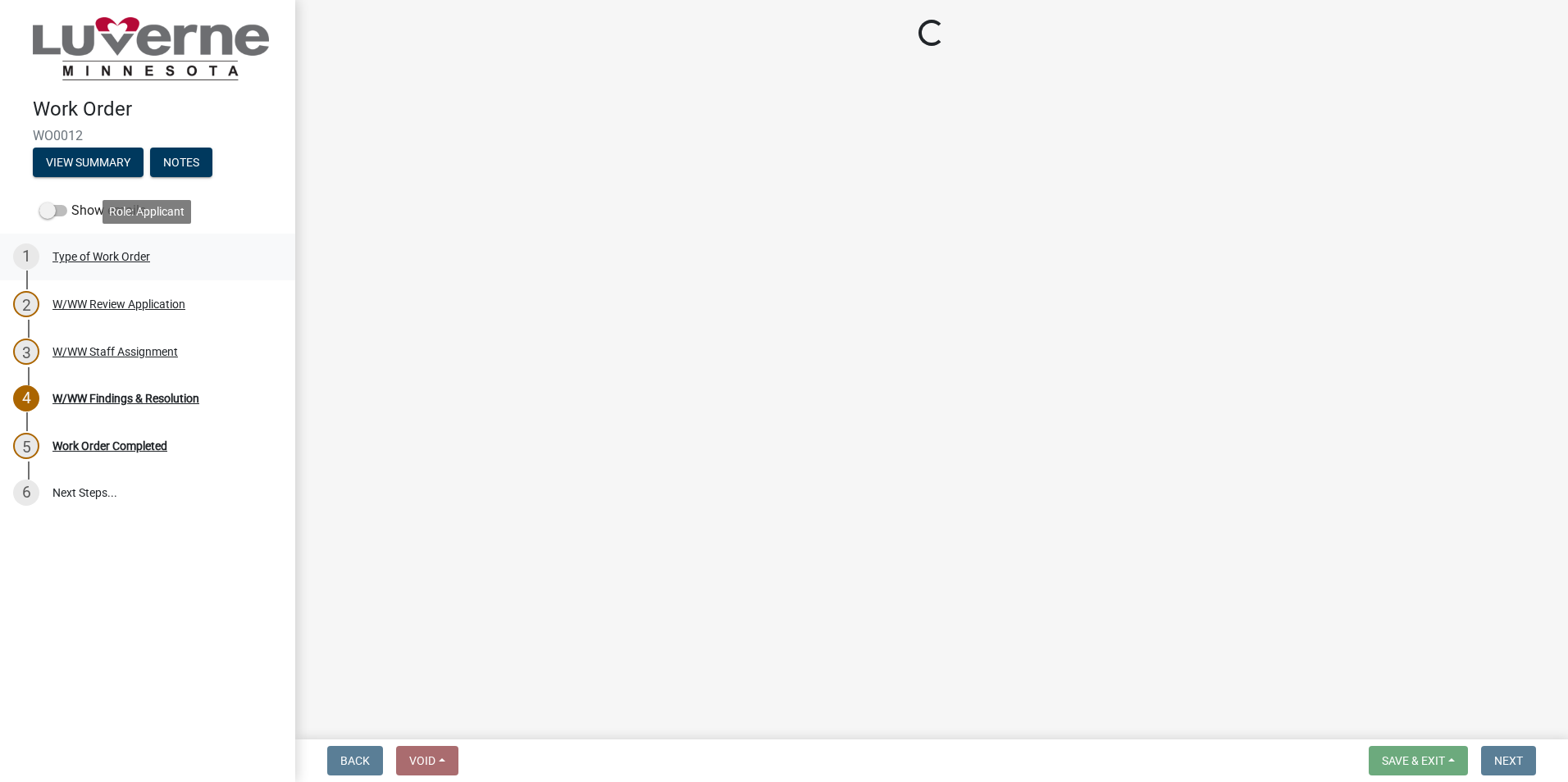
select select "3487136e-31a7-4f90-a544-0edd729f5503"
select select "edb76538-d0c3-4d52-9329-26c06442e383"
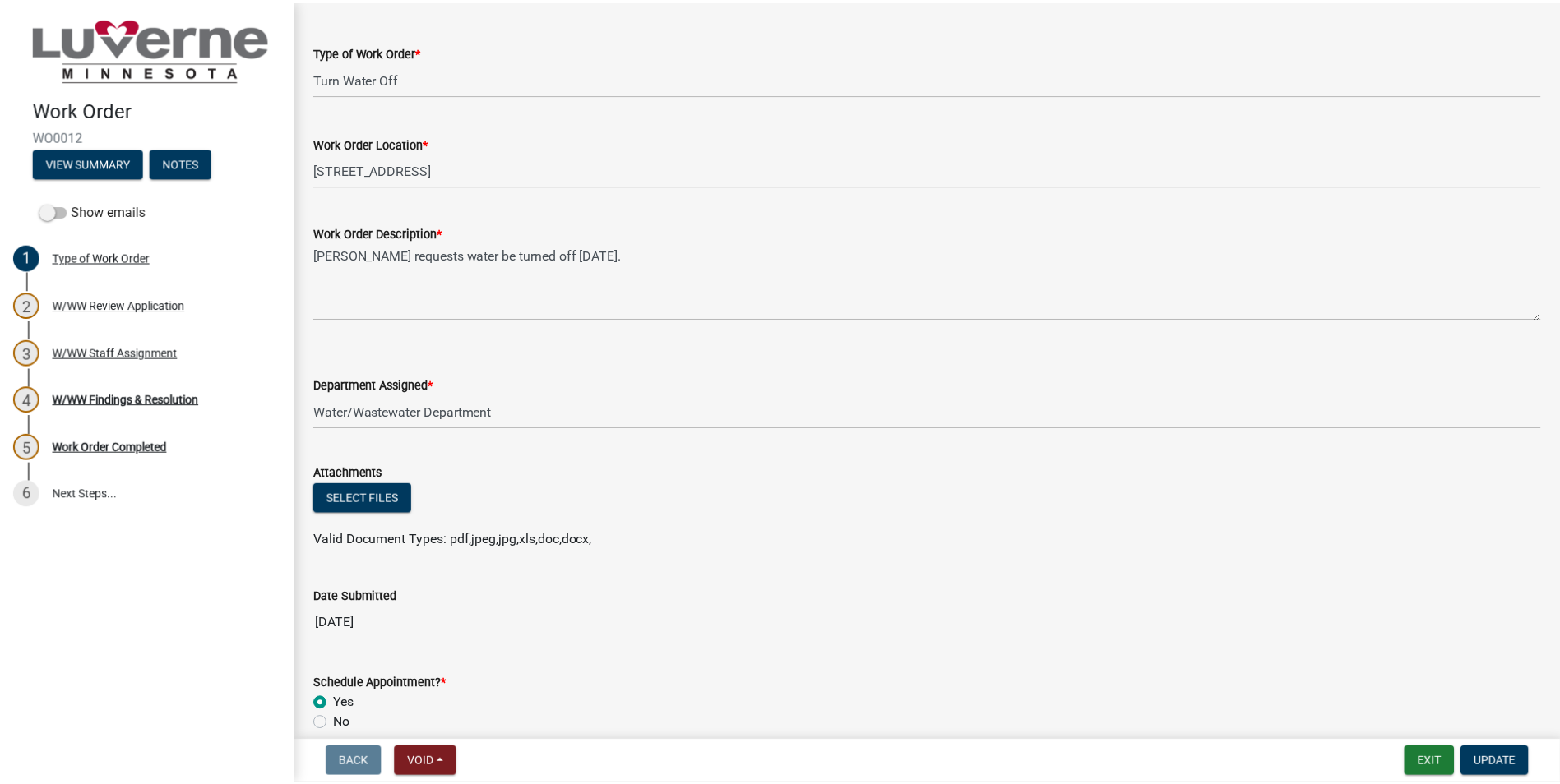
scroll to position [247, 0]
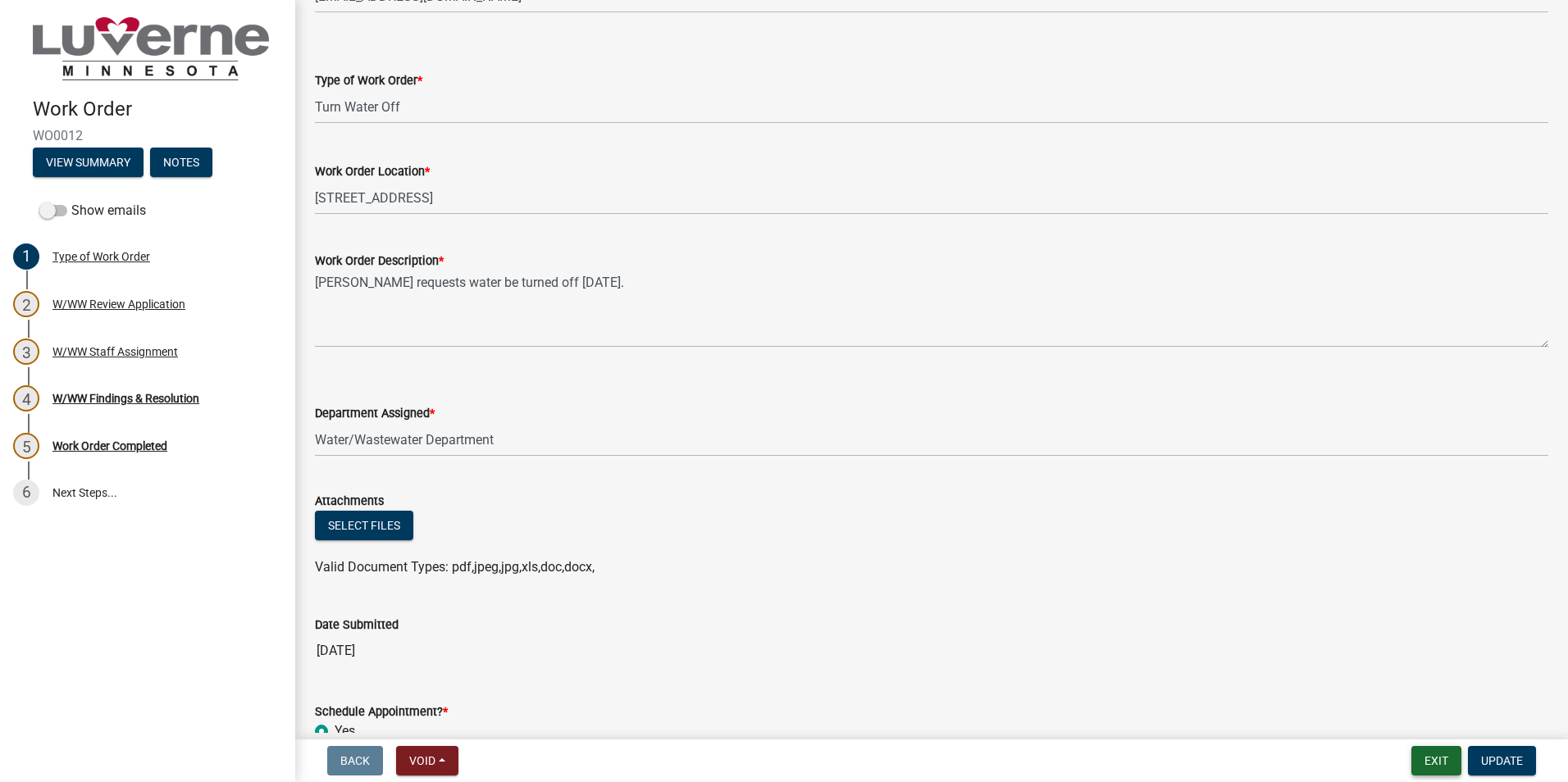
click at [1427, 763] on button "Exit" at bounding box center [1436, 761] width 50 height 30
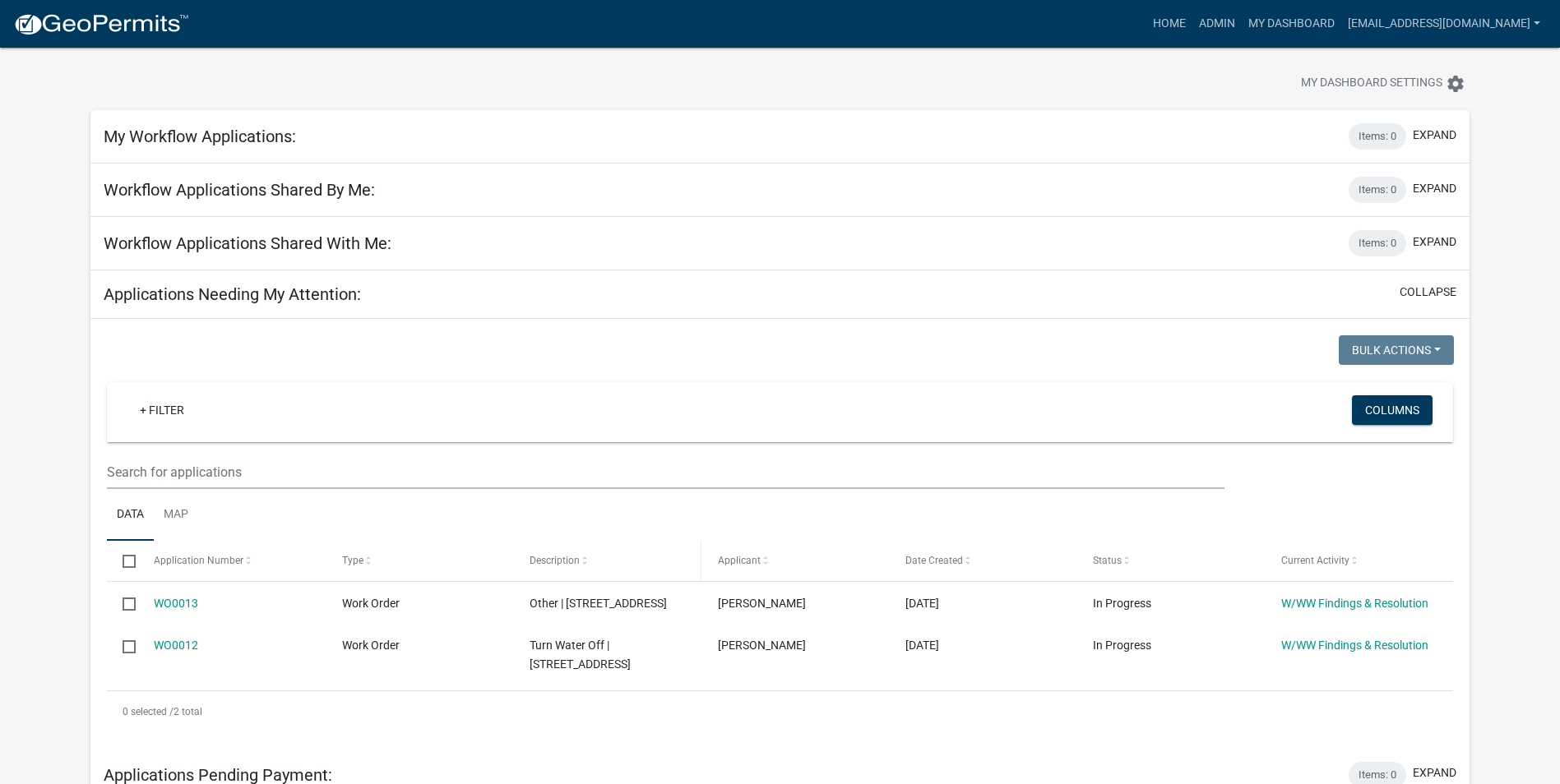
scroll to position [82, 0]
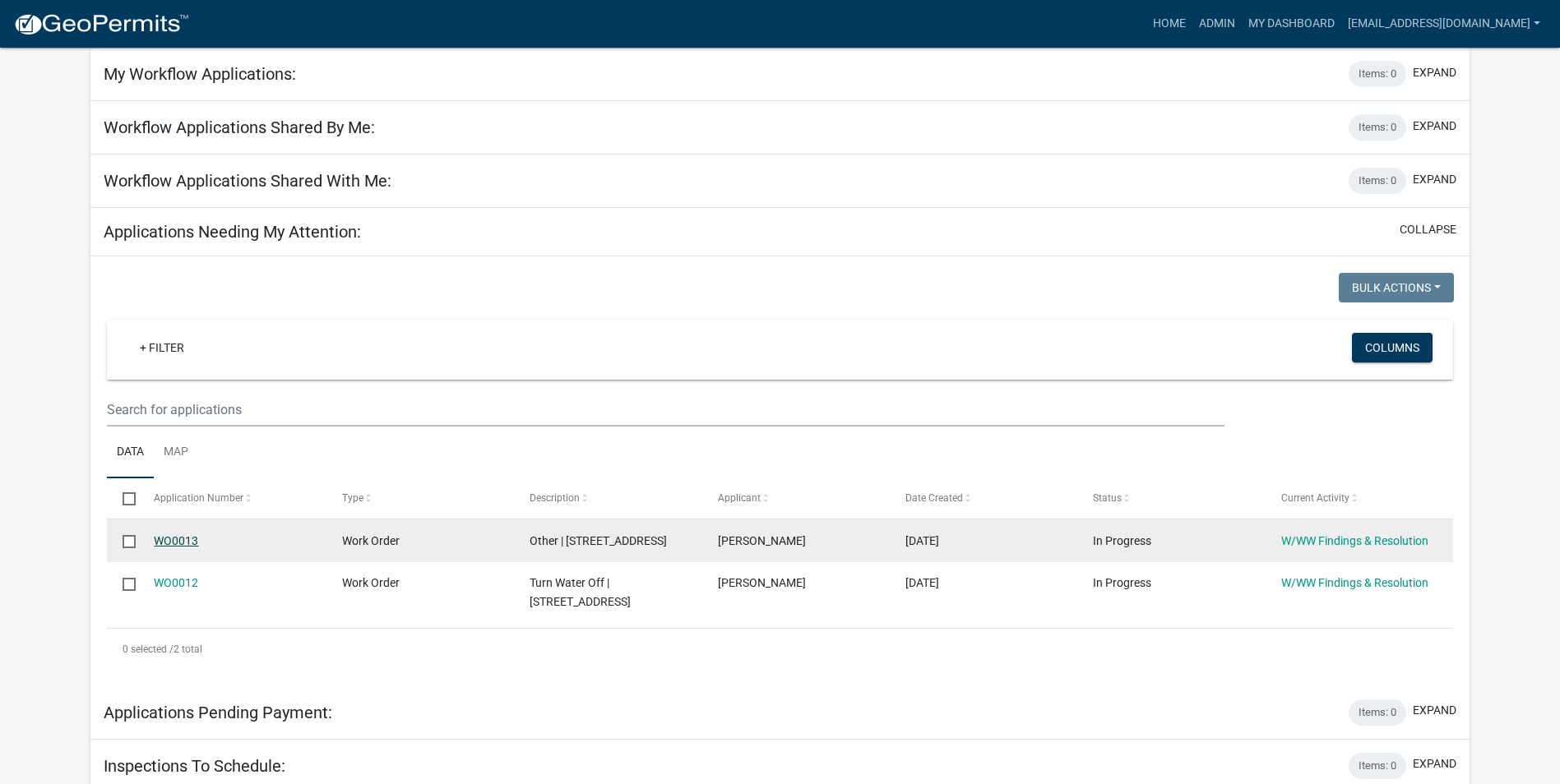
click at [178, 542] on link "WO0013" at bounding box center [176, 540] width 44 height 13
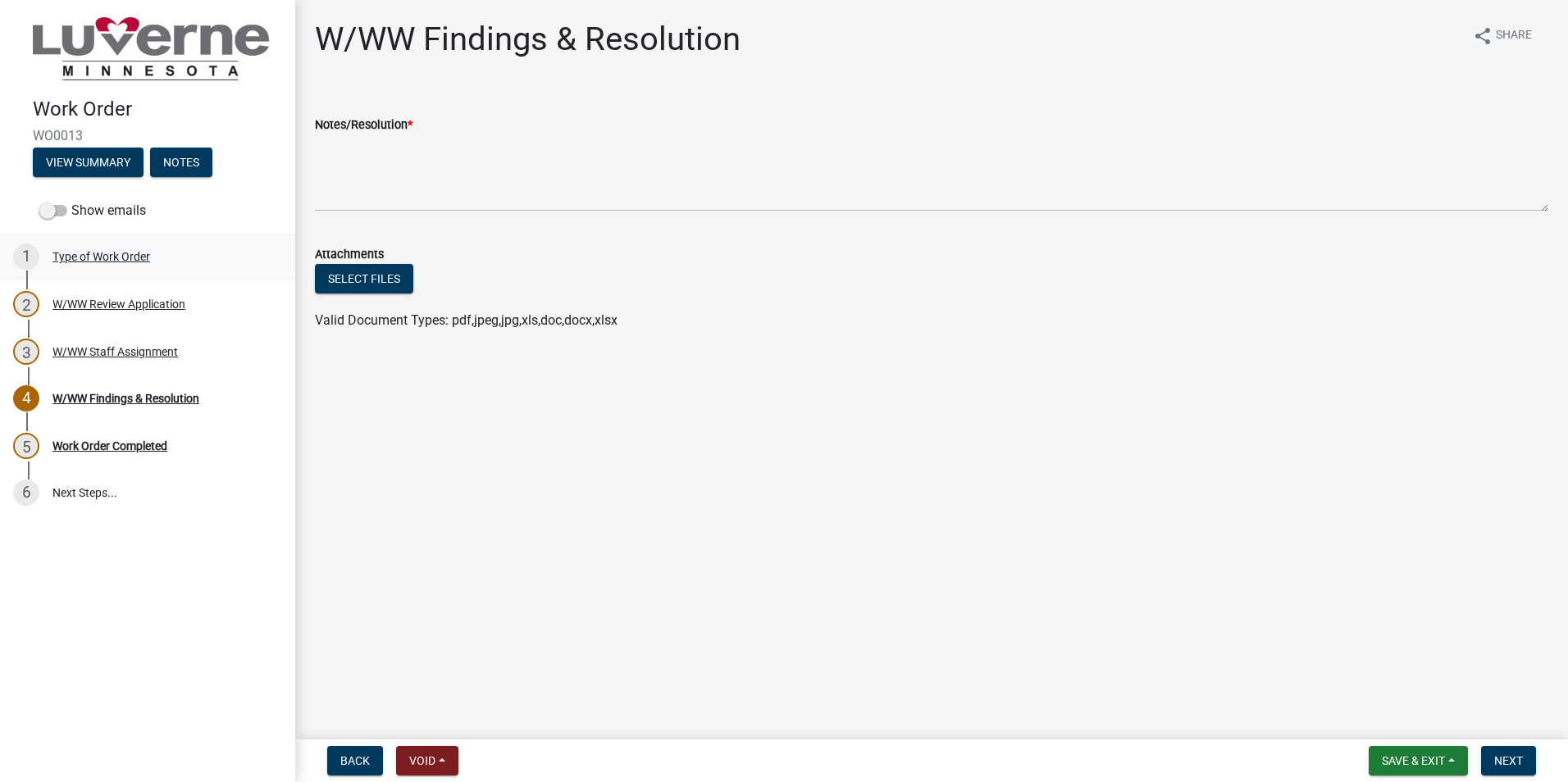
click at [130, 264] on div "1 Type of Work Order" at bounding box center [141, 256] width 256 height 27
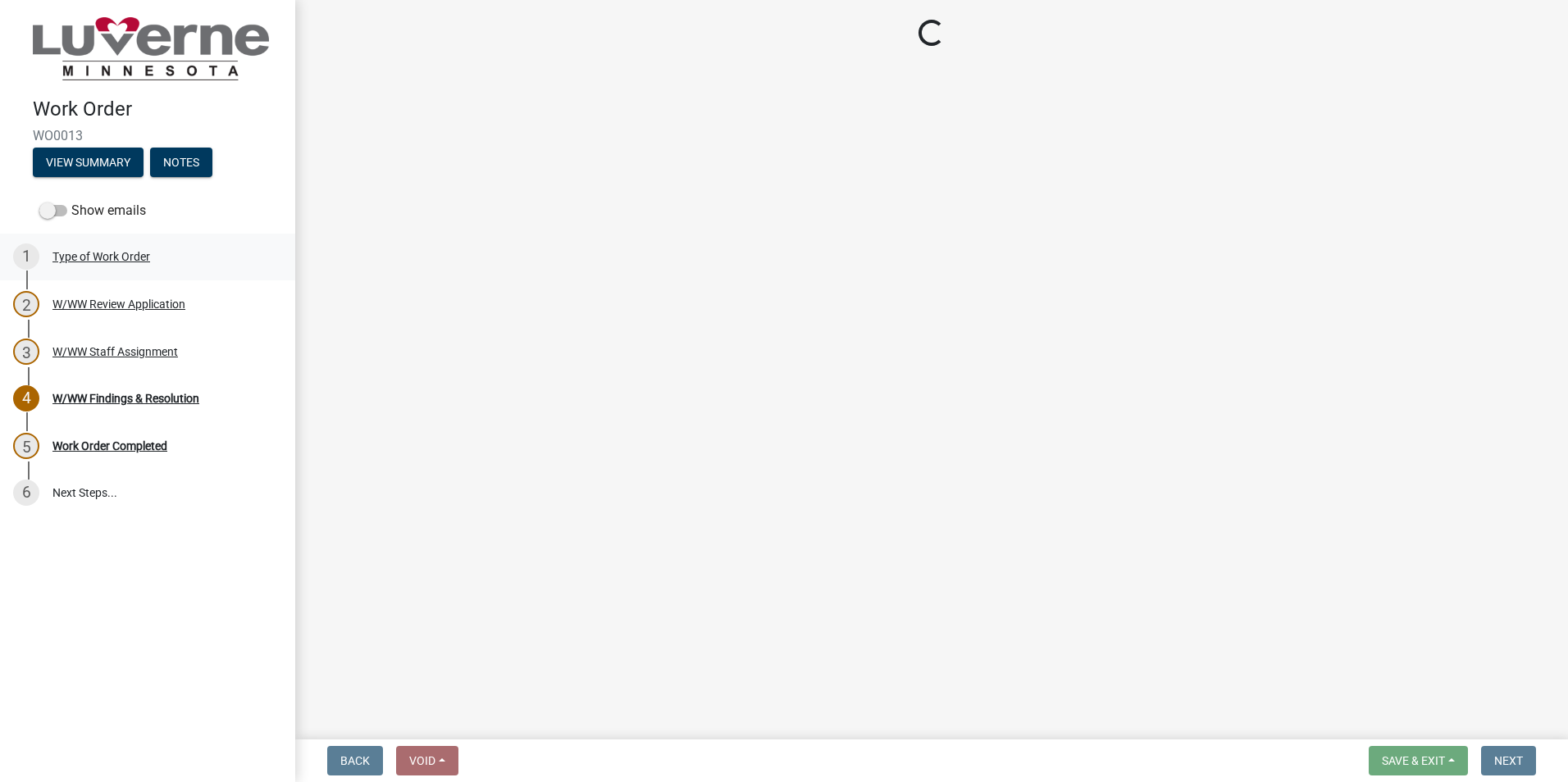
select select "a37356fd-7fe2-41e0-a89d-714e6422c72b"
select select "edb76538-d0c3-4d52-9329-26c06442e383"
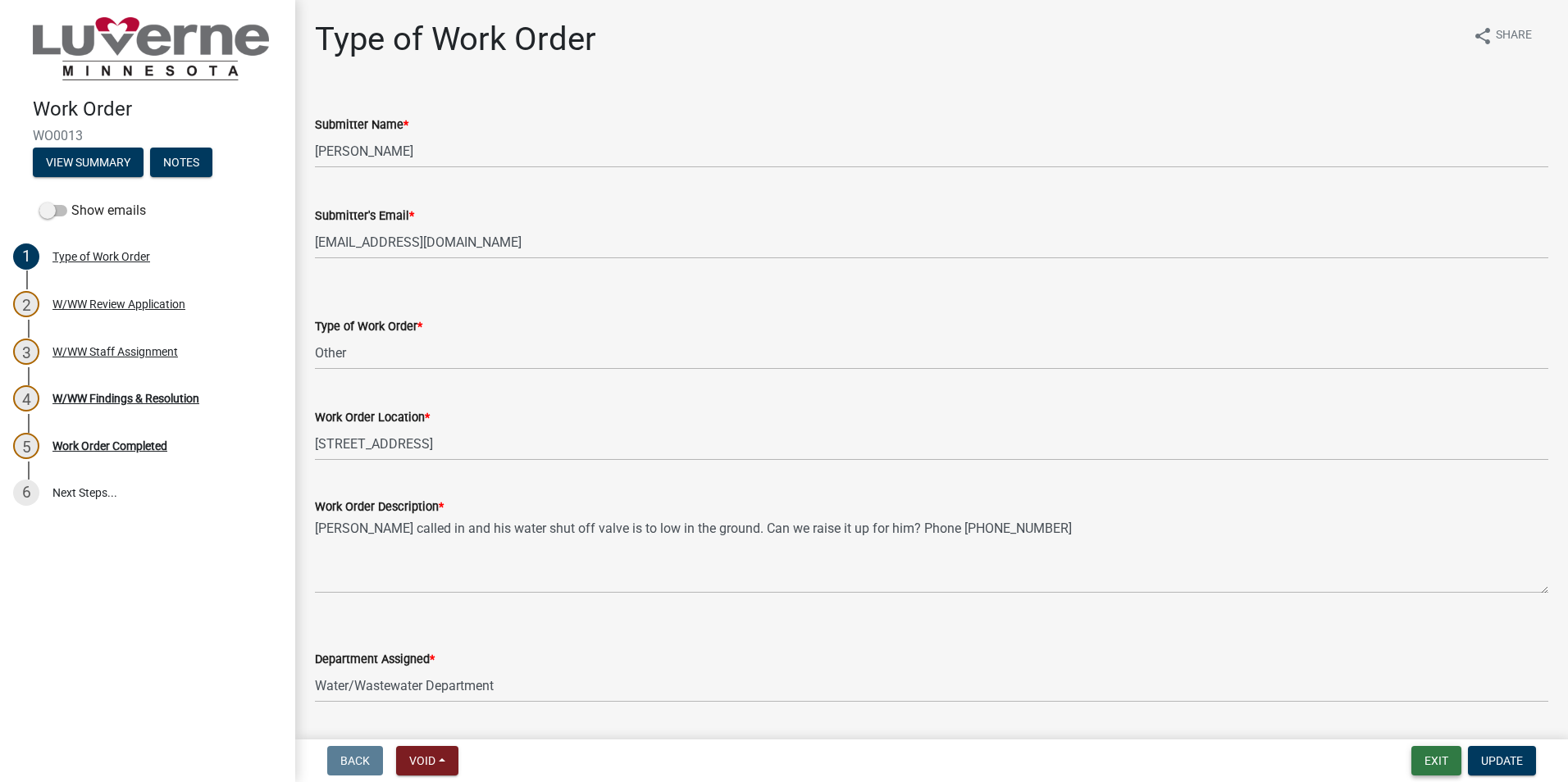
click at [1432, 767] on button "Exit" at bounding box center [1436, 761] width 50 height 30
